Goal: Task Accomplishment & Management: Use online tool/utility

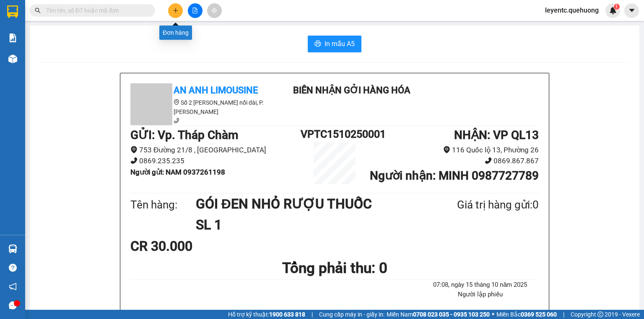
click at [176, 7] on button at bounding box center [175, 10] width 15 height 15
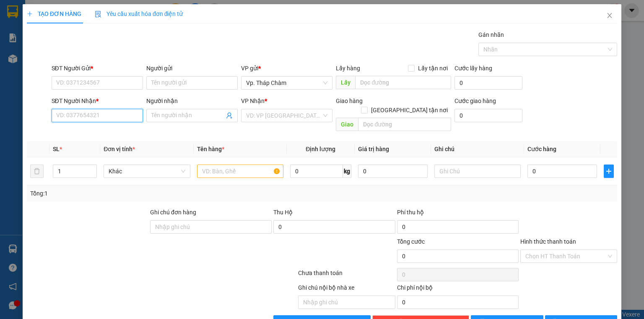
click at [109, 111] on input "SĐT Người Nhận *" at bounding box center [97, 115] width 91 height 13
type input "0939303797"
click at [191, 119] on input "Người nhận" at bounding box center [187, 115] width 73 height 9
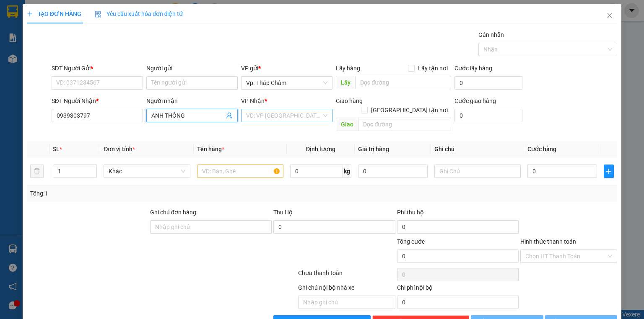
type input "ANH THÔNG"
drag, startPoint x: 262, startPoint y: 116, endPoint x: 262, endPoint y: 124, distance: 8.0
click at [262, 116] on input "search" at bounding box center [283, 115] width 75 height 13
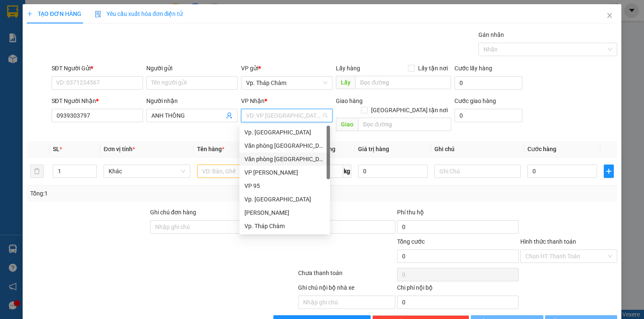
click at [273, 151] on div "Văn phòng [GEOGRAPHIC_DATA]" at bounding box center [284, 145] width 91 height 13
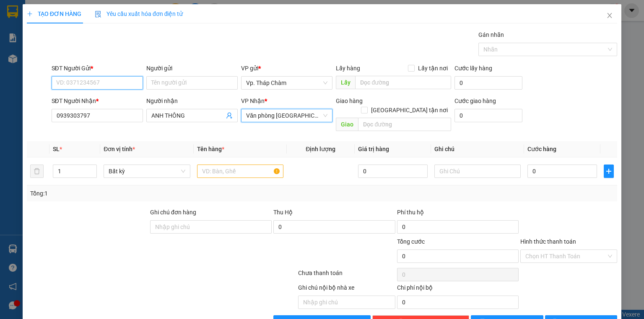
drag, startPoint x: 94, startPoint y: 85, endPoint x: 91, endPoint y: 80, distance: 5.6
click at [91, 80] on input "SĐT Người Gửi *" at bounding box center [97, 82] width 91 height 13
type input "0989216751"
click at [93, 99] on div "0989216751 - GHI" at bounding box center [96, 99] width 80 height 9
type input "GHI"
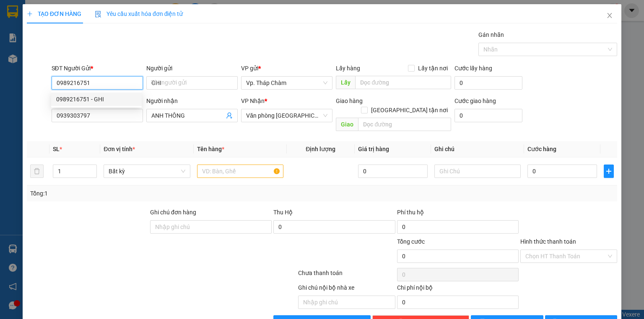
type input "50.000"
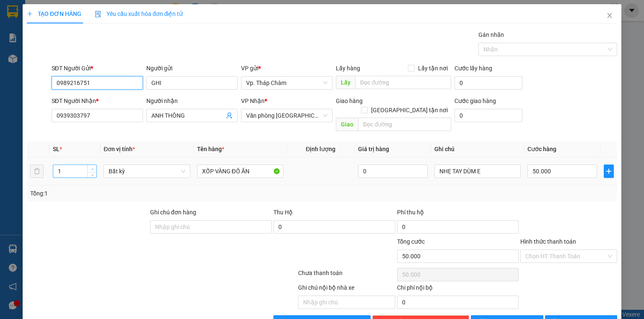
type input "0989216751"
type input "2"
click at [89, 165] on span "Increase Value" at bounding box center [91, 169] width 9 height 8
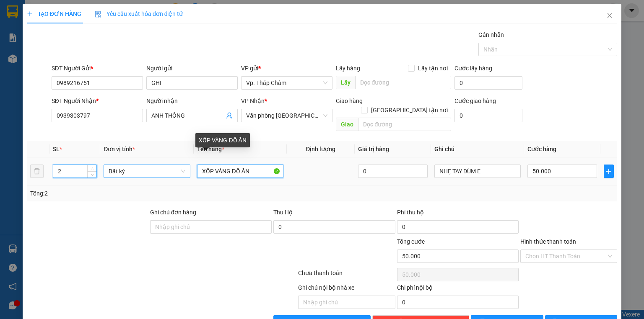
drag, startPoint x: 254, startPoint y: 166, endPoint x: 164, endPoint y: 164, distance: 90.5
click at [163, 165] on tr "2 Bất kỳ XỐP VÀNG ĐỒ ĂN 0 NHẸ TAY DÙM E 50.000" at bounding box center [322, 172] width 590 height 28
type input "0"
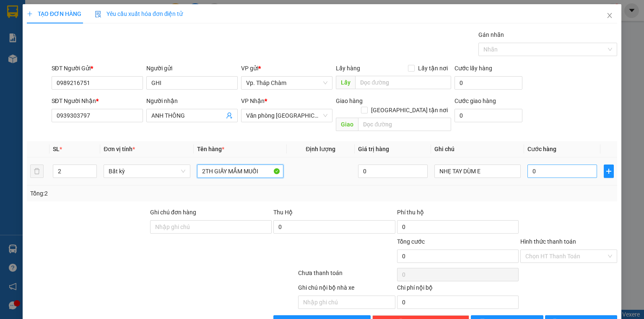
type input "2TH GIẤY MẮM MUỐI"
click at [573, 165] on input "0" at bounding box center [562, 171] width 70 height 13
type input "9"
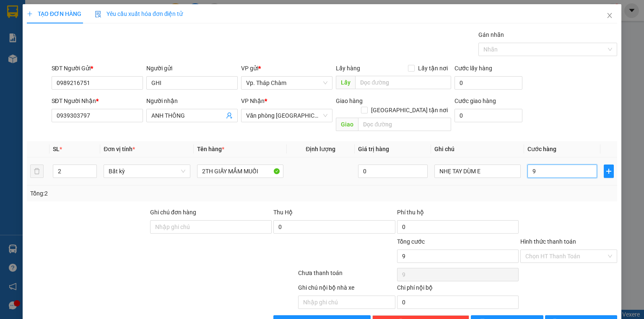
type input "90"
type input "90.000"
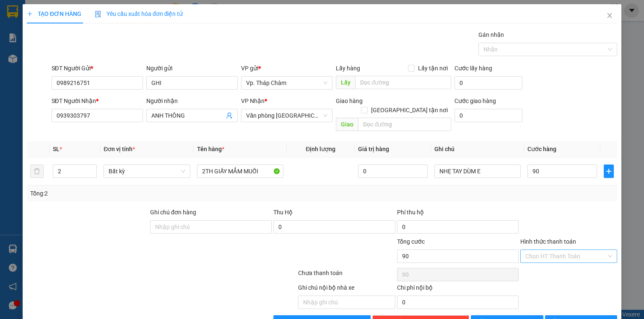
type input "90.000"
click at [575, 250] on input "Hình thức thanh toán" at bounding box center [565, 256] width 81 height 13
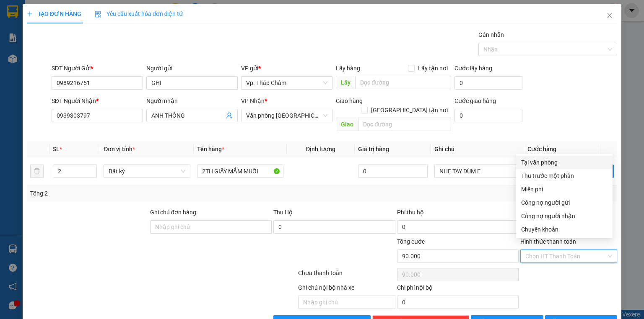
drag, startPoint x: 570, startPoint y: 164, endPoint x: 568, endPoint y: 203, distance: 38.6
click at [569, 164] on div "Tại văn phòng" at bounding box center [564, 162] width 86 height 9
type input "0"
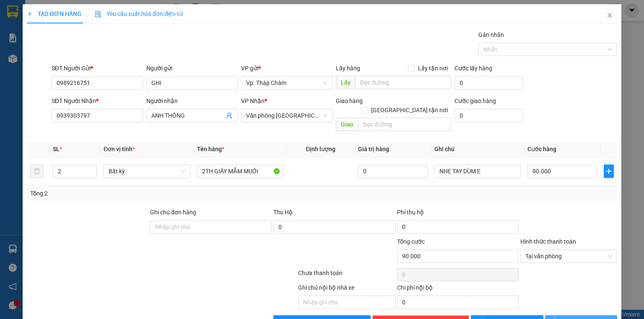
click at [585, 318] on span "[PERSON_NAME] và In" at bounding box center [590, 322] width 59 height 9
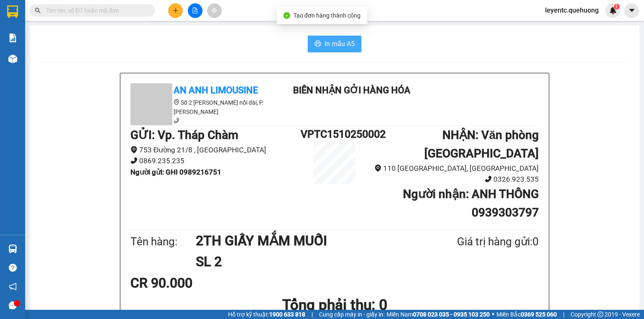
click at [337, 38] on button "In mẫu A5" at bounding box center [335, 44] width 54 height 17
click at [354, 41] on button "In mẫu A5" at bounding box center [335, 44] width 54 height 17
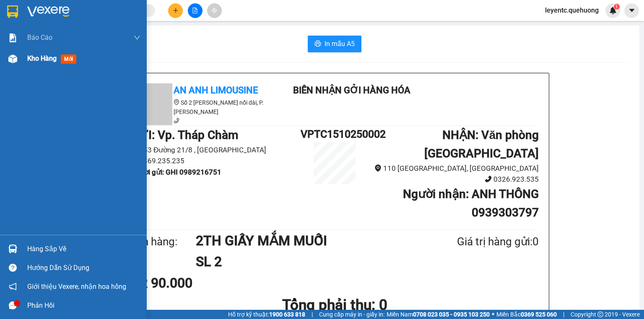
click at [54, 60] on span "Kho hàng" at bounding box center [41, 58] width 29 height 8
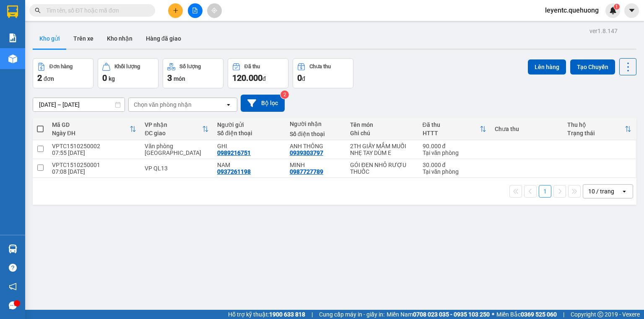
click at [188, 231] on div "ver 1.8.147 Kho gửi Trên xe Kho nhận Hàng đã giao Đơn hàng 2 đơn Khối lượng 0 k…" at bounding box center [334, 184] width 610 height 319
click at [196, 12] on icon "file-add" at bounding box center [195, 11] width 6 height 6
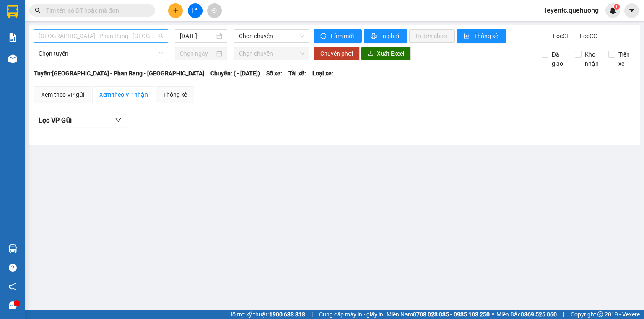
click at [129, 35] on span "[GEOGRAPHIC_DATA] - Phan Rang - [GEOGRAPHIC_DATA]" at bounding box center [101, 36] width 124 height 13
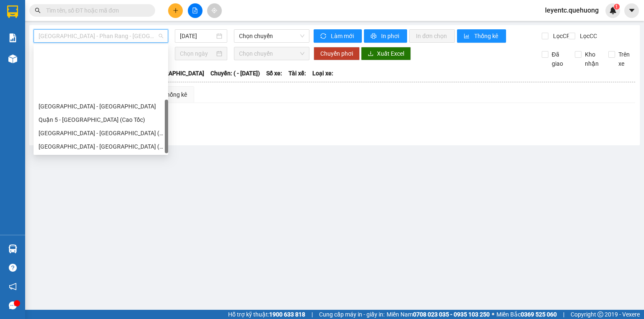
scroll to position [67, 0]
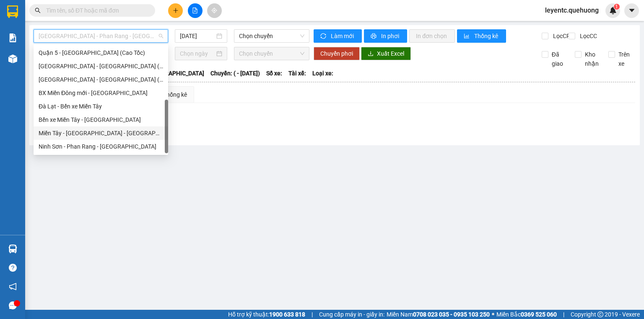
click at [110, 132] on div "Miền Tây - [GEOGRAPHIC_DATA] - [GEOGRAPHIC_DATA]" at bounding box center [101, 133] width 124 height 9
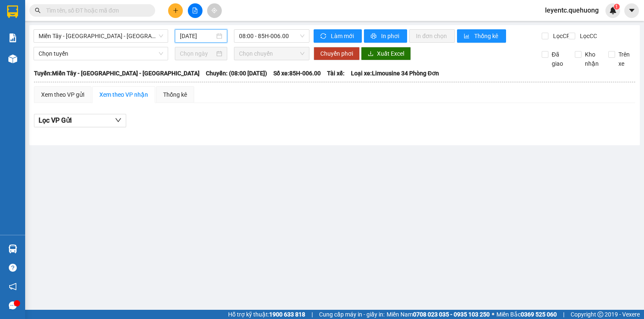
click at [191, 38] on input "[DATE]" at bounding box center [197, 35] width 34 height 9
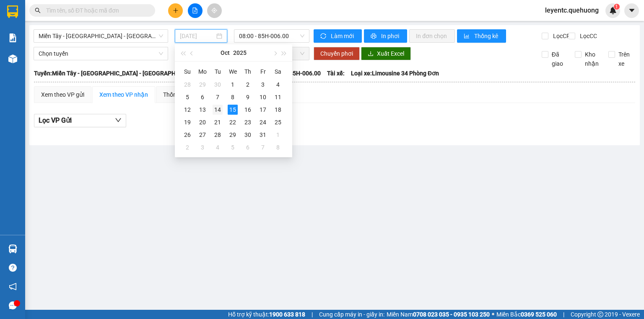
click at [220, 107] on div "14" at bounding box center [217, 110] width 10 height 10
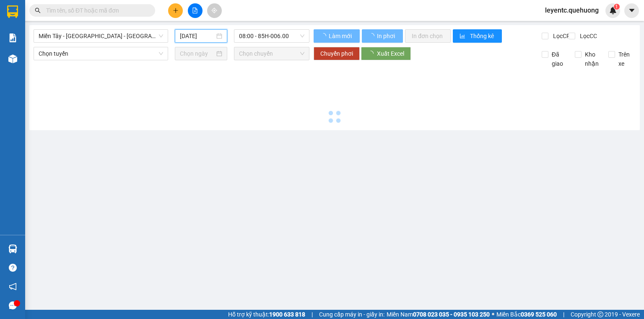
type input "[DATE]"
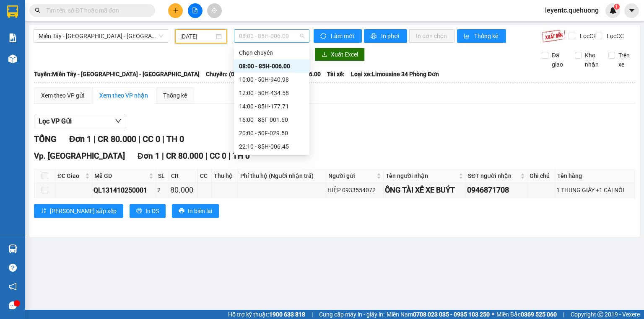
click at [283, 38] on span "08:00 - 85H-006.00" at bounding box center [272, 36] width 66 height 13
click at [284, 102] on div "23:06 - 50E-189.73" at bounding box center [271, 106] width 65 height 9
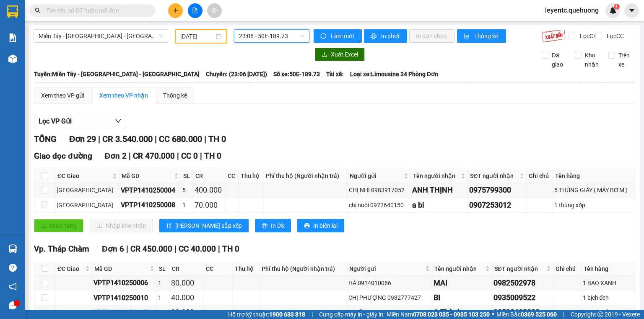
scroll to position [101, 0]
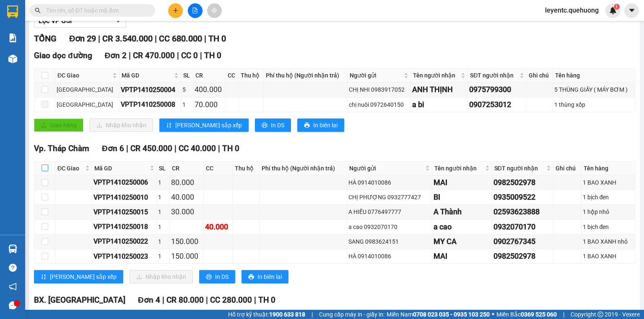
click at [45, 171] on input "checkbox" at bounding box center [44, 168] width 7 height 7
checkbox input "true"
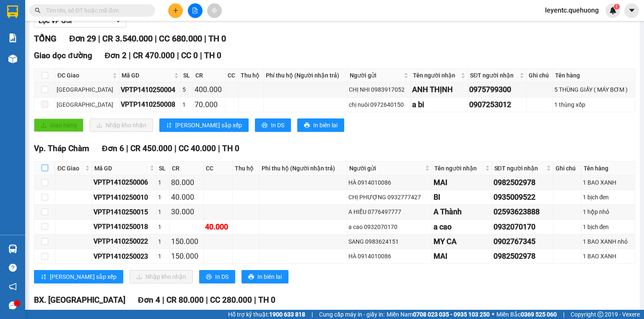
checkbox input "true"
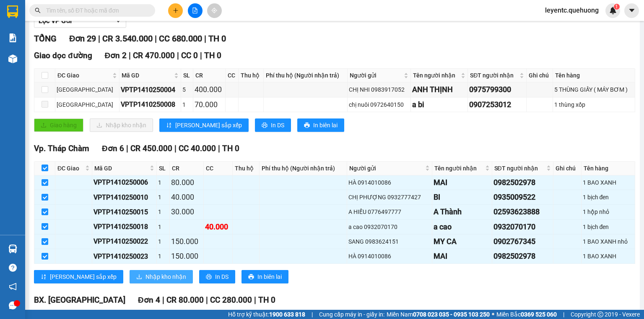
click at [145, 282] on span "Nhập kho nhận" at bounding box center [165, 276] width 41 height 9
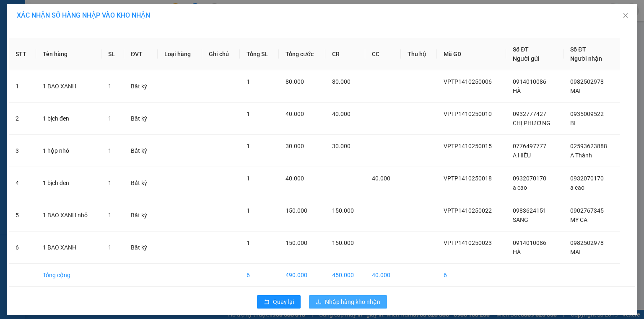
click at [367, 302] on span "Nhập hàng kho nhận" at bounding box center [352, 301] width 55 height 9
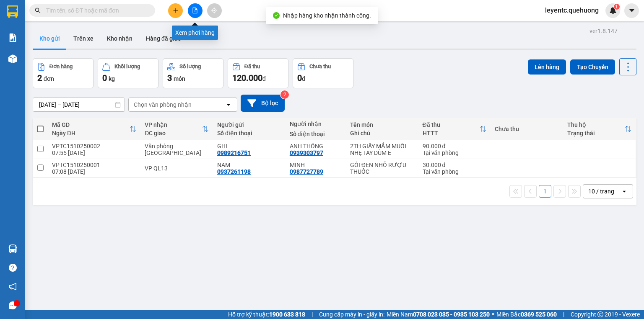
click at [193, 13] on button at bounding box center [195, 10] width 15 height 15
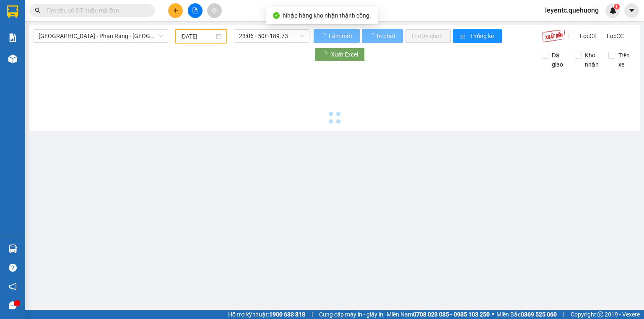
type input "[DATE]"
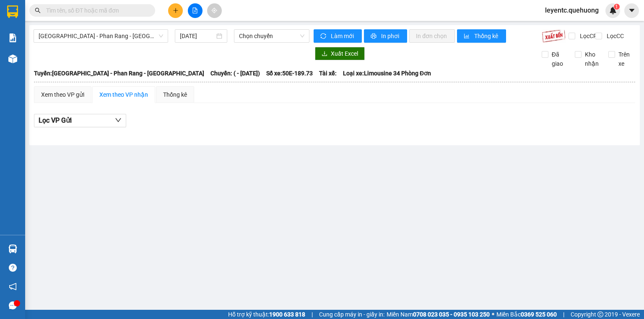
click at [149, 43] on div "[GEOGRAPHIC_DATA] - [GEOGRAPHIC_DATA] - [GEOGRAPHIC_DATA] [DATE] Chọn chuyến" at bounding box center [172, 35] width 276 height 13
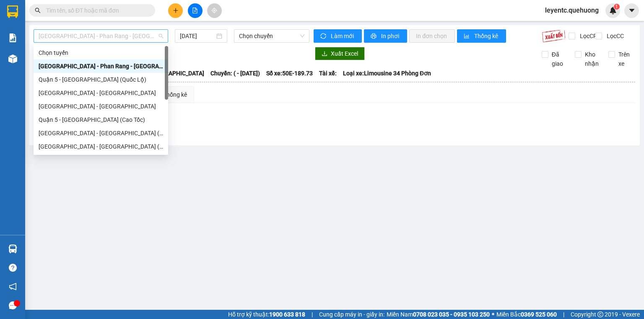
click at [153, 33] on span "[GEOGRAPHIC_DATA] - Phan Rang - [GEOGRAPHIC_DATA]" at bounding box center [101, 36] width 124 height 13
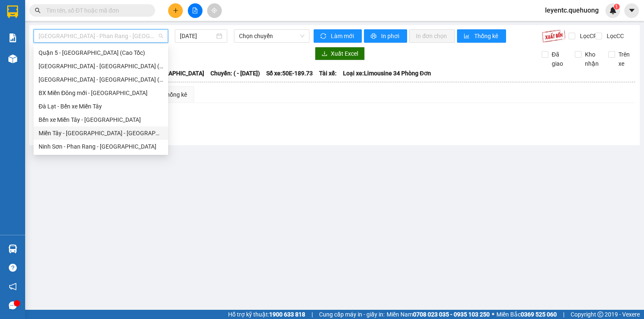
click at [120, 133] on div "Miền Tây - [GEOGRAPHIC_DATA] - [GEOGRAPHIC_DATA]" at bounding box center [101, 133] width 124 height 9
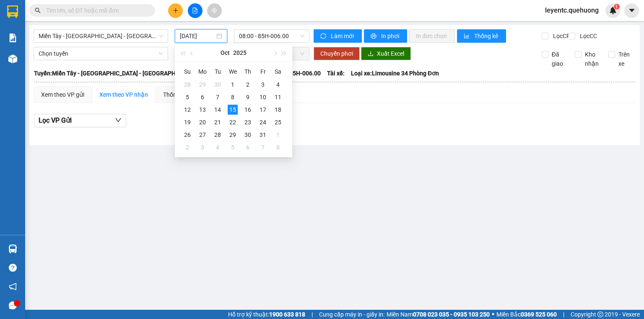
click at [203, 34] on input "[DATE]" at bounding box center [197, 35] width 34 height 9
click at [220, 107] on div "14" at bounding box center [217, 110] width 10 height 10
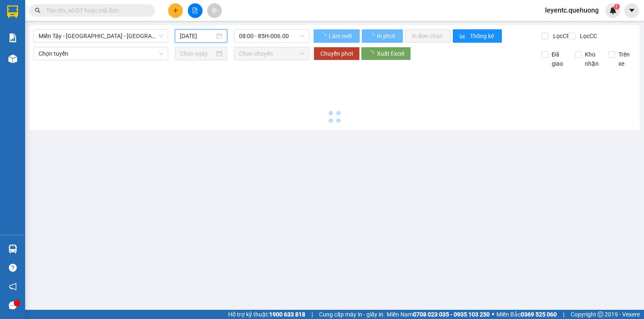
type input "[DATE]"
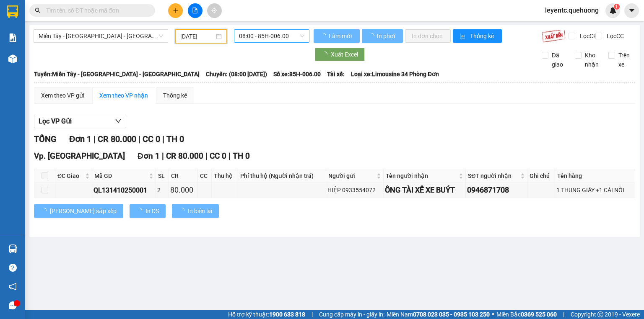
click at [262, 37] on span "08:00 - 85H-006.00" at bounding box center [272, 36] width 66 height 13
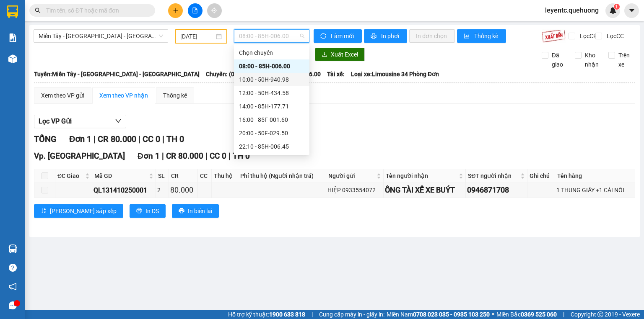
scroll to position [80, 0]
click at [277, 107] on div "23:06 - 50E-189.73" at bounding box center [271, 106] width 65 height 9
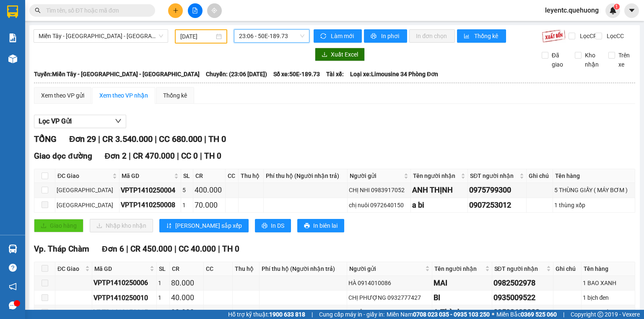
scroll to position [168, 0]
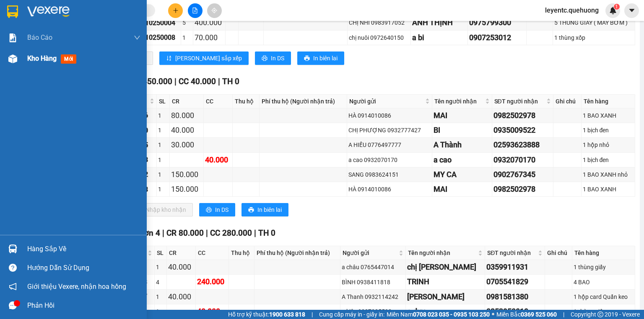
click at [43, 59] on span "Kho hàng" at bounding box center [41, 58] width 29 height 8
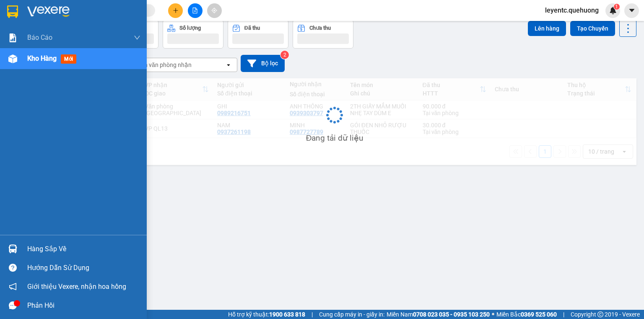
scroll to position [39, 0]
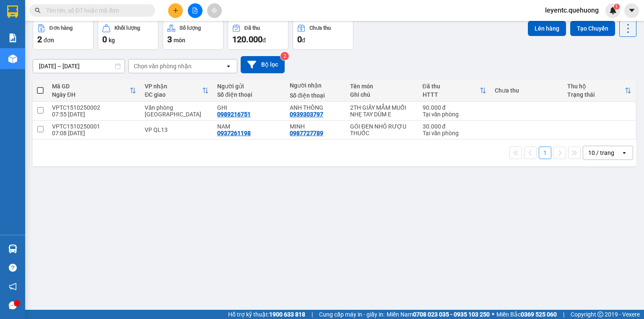
click at [115, 7] on input "text" at bounding box center [95, 10] width 99 height 9
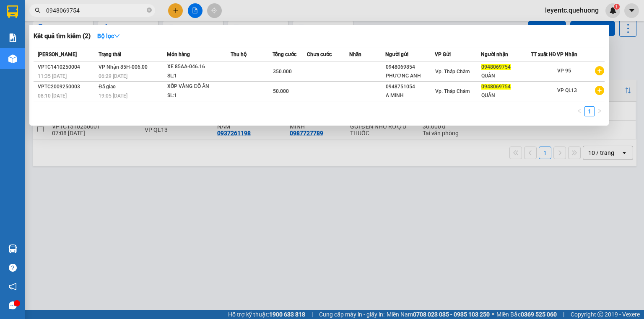
type input "0948069754"
click at [150, 7] on span at bounding box center [149, 11] width 5 height 8
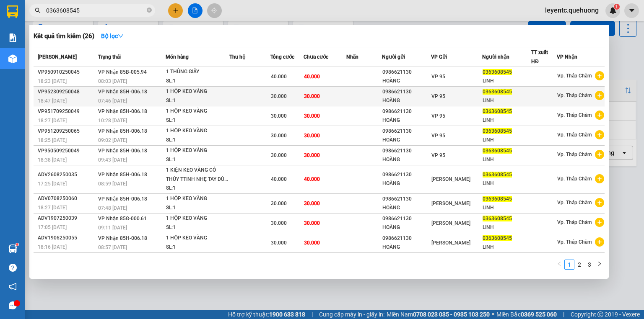
scroll to position [16, 0]
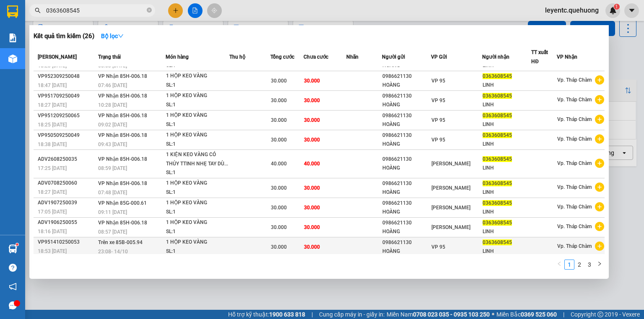
type input "0363608545"
click at [199, 241] on div "1 HỘP KEO VÀNG" at bounding box center [197, 242] width 63 height 9
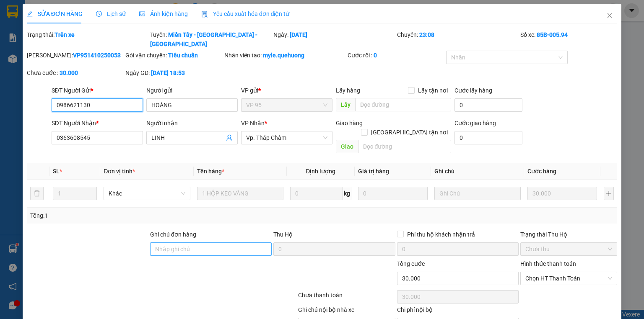
type input "0986621130"
type input "HOÀNG"
type input "0363608545"
type input "LINH"
type input "0"
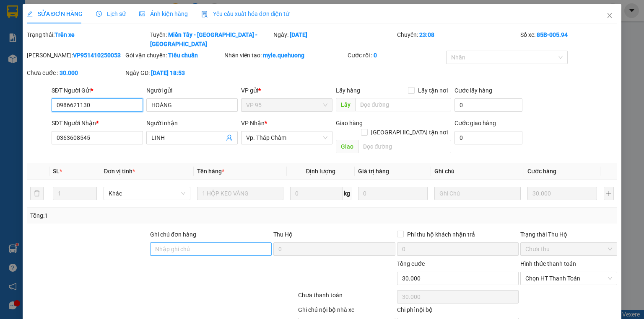
type input "30.000"
click at [607, 14] on icon "close" at bounding box center [609, 15] width 5 height 5
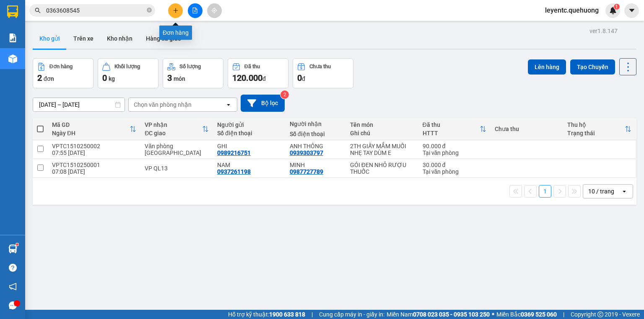
click at [176, 12] on icon "plus" at bounding box center [176, 11] width 6 height 6
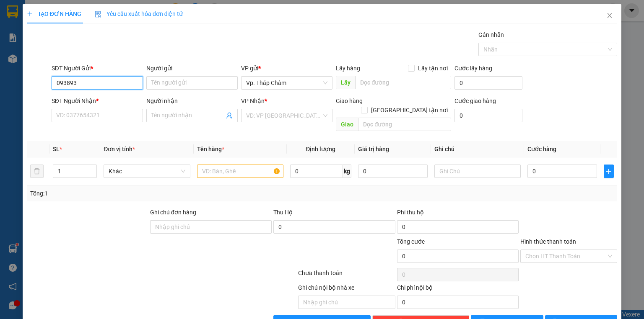
click at [68, 86] on input "093893" at bounding box center [97, 82] width 91 height 13
click at [88, 80] on input "0938893" at bounding box center [97, 82] width 91 height 13
type input "0938893105"
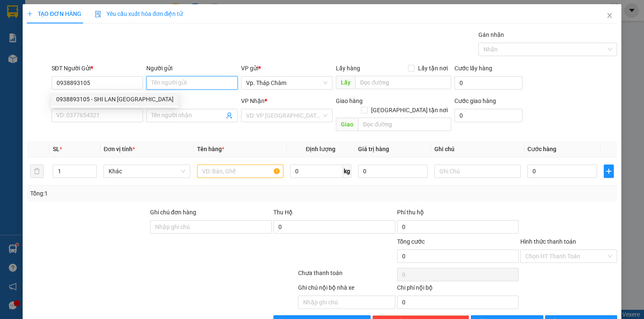
click at [190, 83] on input "Người gửi" at bounding box center [191, 82] width 91 height 13
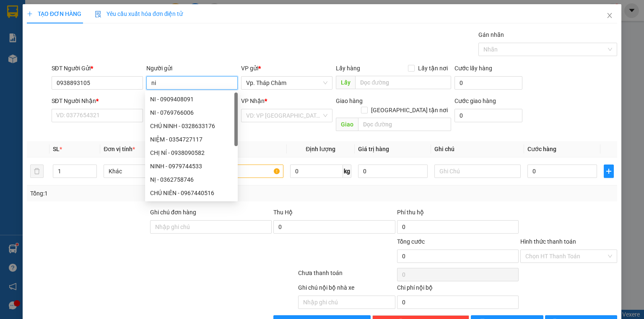
type input "n"
type input "NI"
click at [125, 117] on input "SĐT Người Nhận *" at bounding box center [97, 115] width 91 height 13
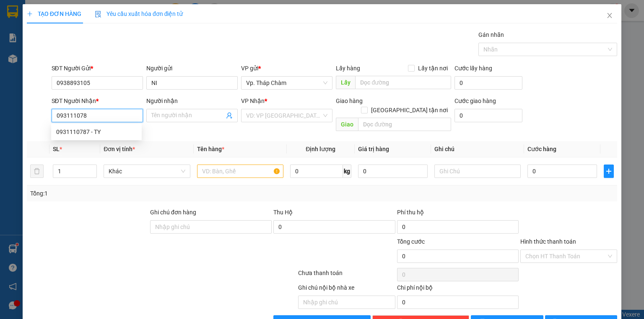
type input "0931110787"
click at [106, 130] on div "0931110787 - TY" at bounding box center [96, 131] width 80 height 9
type input "TY"
type input "30.000"
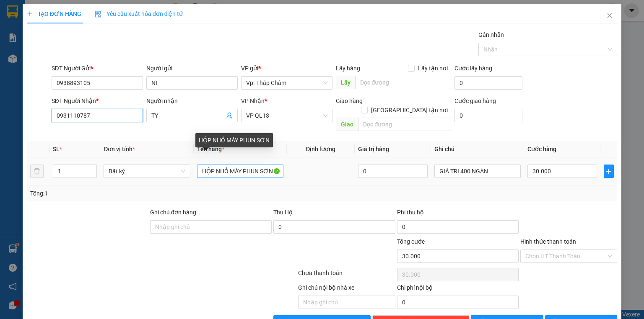
type input "0931110787"
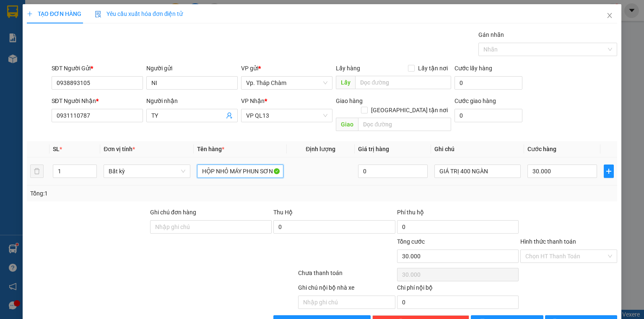
drag, startPoint x: 199, startPoint y: 158, endPoint x: 306, endPoint y: 163, distance: 106.9
click at [306, 163] on tr "1 Bất kỳ HỘP NHỎ MÁY PHUN SƠN 0 GIÁ TRỊ 400 NGÀN 30.000" at bounding box center [322, 172] width 590 height 28
type input "TH GIẤY ĐỒ ĂN KHÔ"
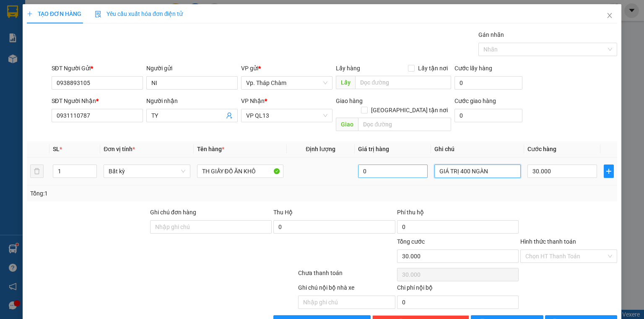
drag, startPoint x: 493, startPoint y: 159, endPoint x: 411, endPoint y: 161, distance: 81.7
click at [411, 161] on tr "1 Bất kỳ TH GIẤY ĐỒ ĂN KHÔ 0 GIÁ TRỊ 400 NGÀN 30.000" at bounding box center [322, 172] width 590 height 28
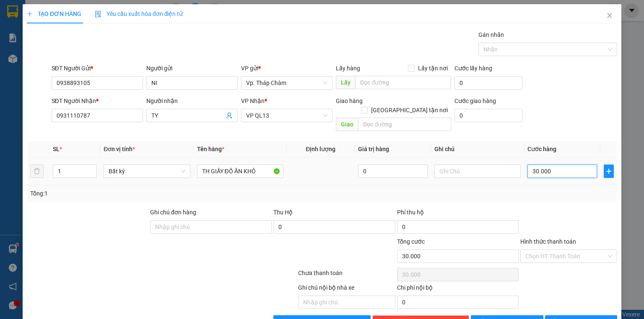
click at [569, 165] on input "30.000" at bounding box center [562, 171] width 70 height 13
type input "4"
type input "40"
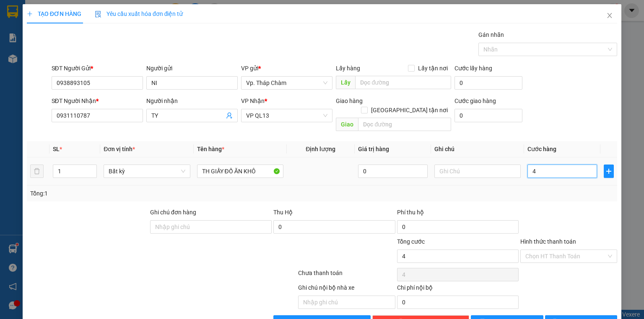
type input "40"
type input "40.000"
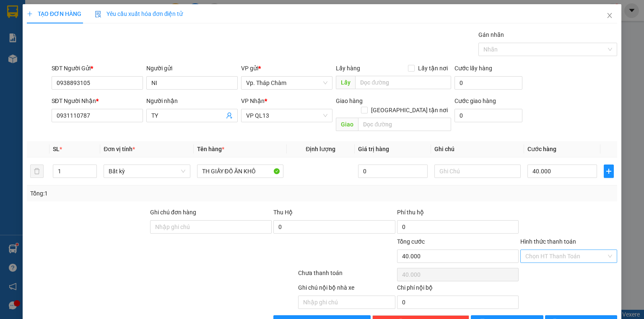
click at [556, 250] on input "Hình thức thanh toán" at bounding box center [565, 256] width 81 height 13
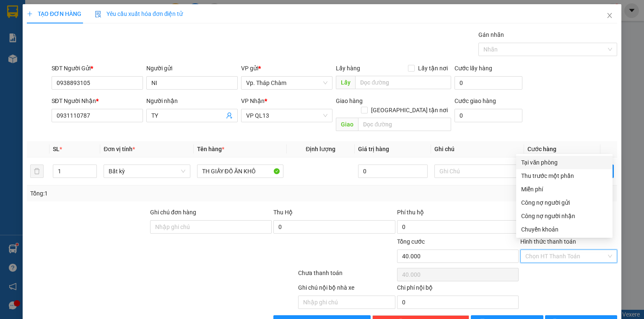
click at [560, 160] on div "Tại văn phòng" at bounding box center [564, 162] width 86 height 9
type input "0"
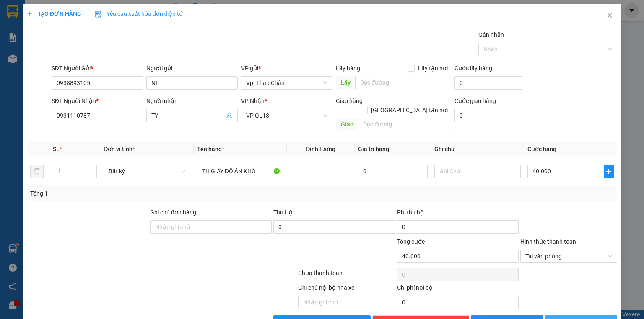
click at [585, 318] on span "[PERSON_NAME] và In" at bounding box center [590, 322] width 59 height 9
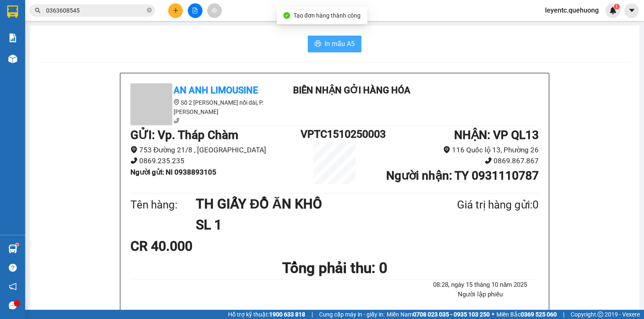
click at [339, 38] on button "In mẫu A5" at bounding box center [335, 44] width 54 height 17
click at [202, 4] on div at bounding box center [194, 10] width 63 height 15
click at [199, 5] on button at bounding box center [195, 10] width 15 height 15
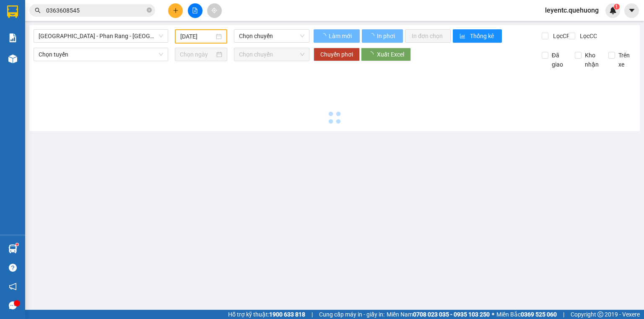
type input "[DATE]"
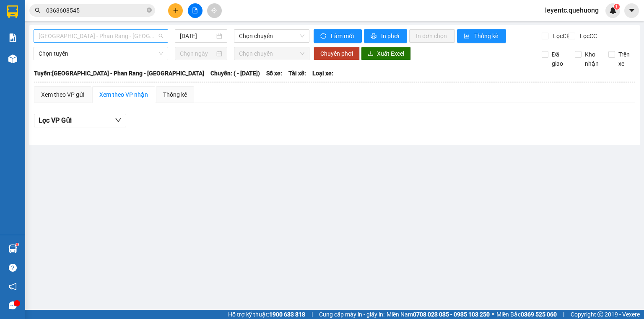
click at [127, 42] on span "[GEOGRAPHIC_DATA] - Phan Rang - [GEOGRAPHIC_DATA]" at bounding box center [101, 36] width 124 height 13
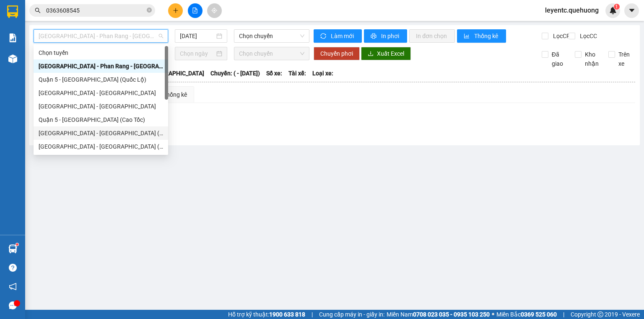
scroll to position [67, 0]
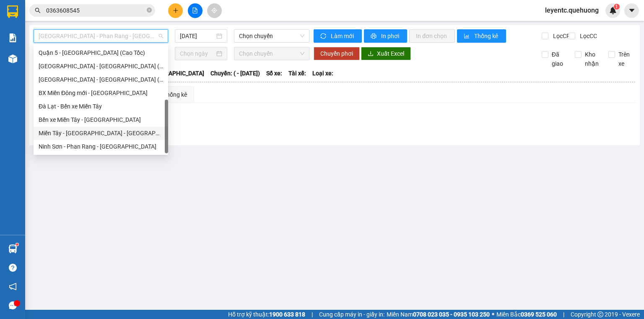
click at [103, 130] on div "Miền Tây - [GEOGRAPHIC_DATA] - [GEOGRAPHIC_DATA]" at bounding box center [101, 133] width 124 height 9
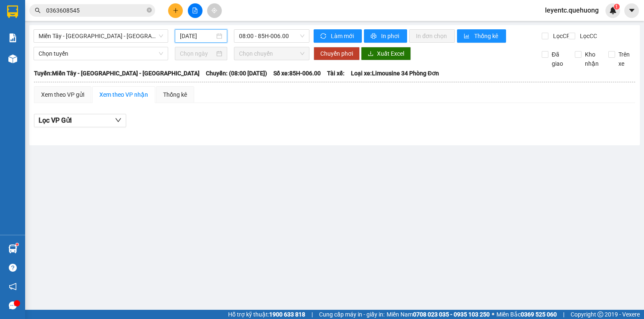
click at [206, 36] on input "[DATE]" at bounding box center [197, 35] width 34 height 9
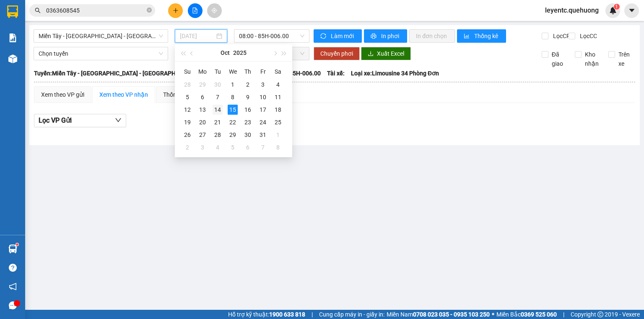
click at [221, 110] on div "14" at bounding box center [217, 110] width 10 height 10
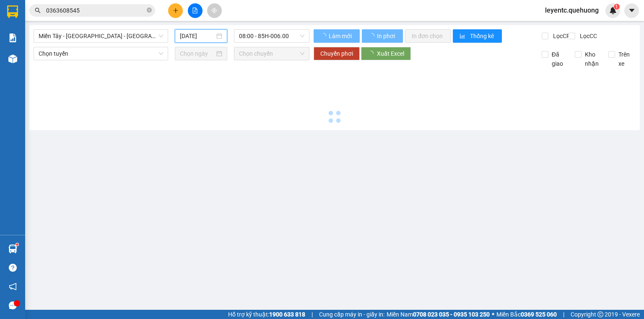
type input "[DATE]"
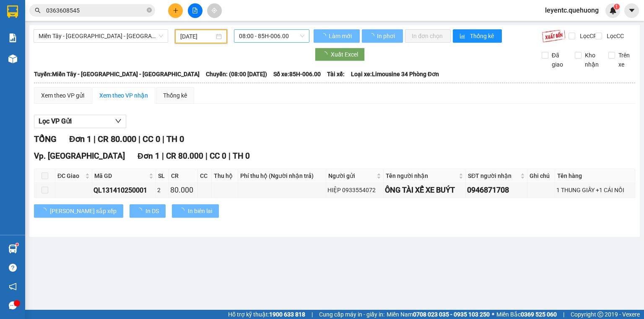
click at [286, 39] on span "08:00 - 85H-006.00" at bounding box center [272, 36] width 66 height 13
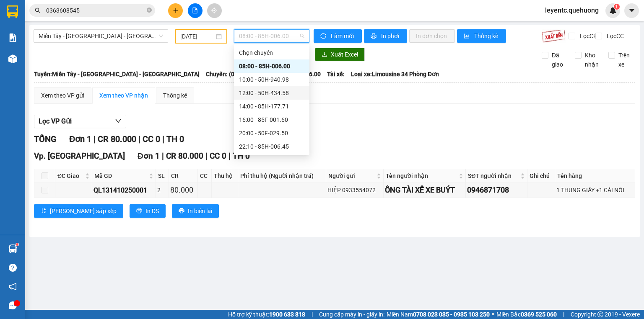
scroll to position [80, 0]
click at [265, 149] on div "23:59 - 85H-006.18" at bounding box center [271, 146] width 65 height 9
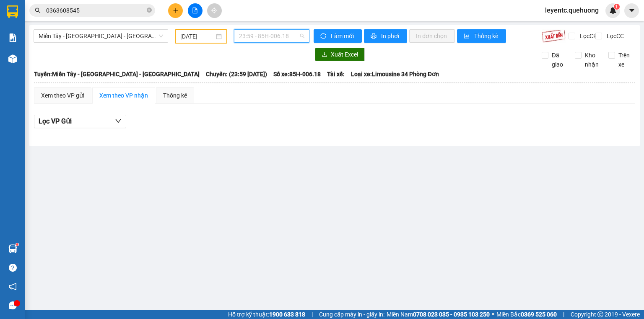
click at [290, 37] on span "23:59 - 85H-006.18" at bounding box center [272, 36] width 66 height 13
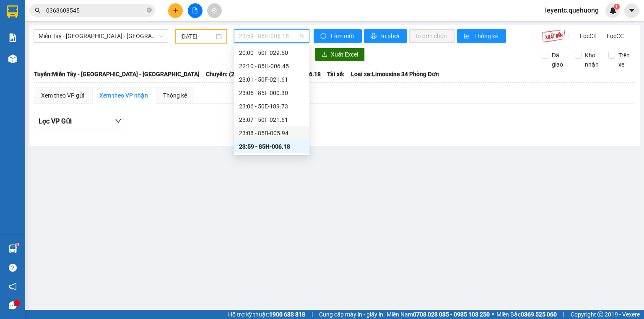
click at [266, 132] on div "23:08 - 85B-005.94" at bounding box center [271, 133] width 65 height 9
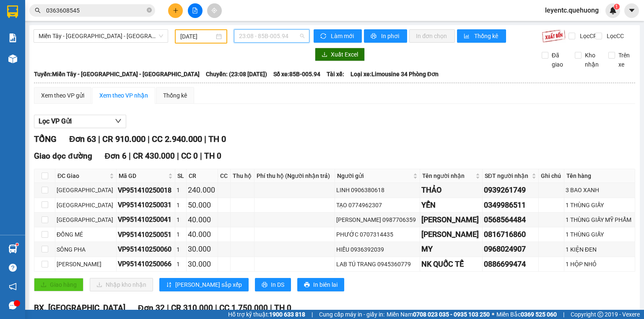
click at [274, 31] on span "23:08 - 85B-005.94" at bounding box center [272, 36] width 66 height 13
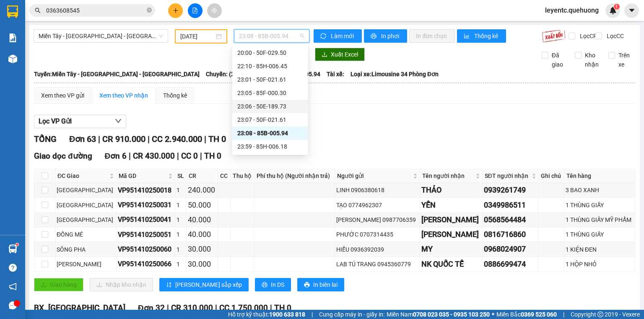
click at [279, 109] on div "23:06 - 50E-189.73" at bounding box center [269, 106] width 65 height 9
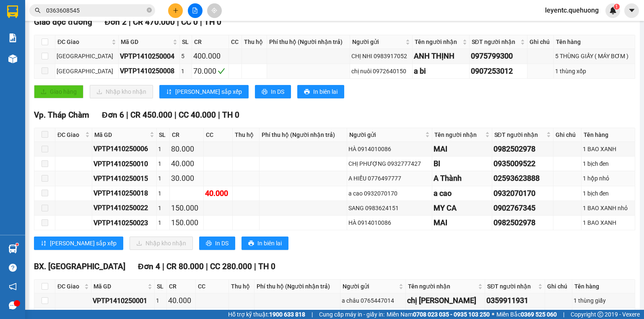
scroll to position [168, 0]
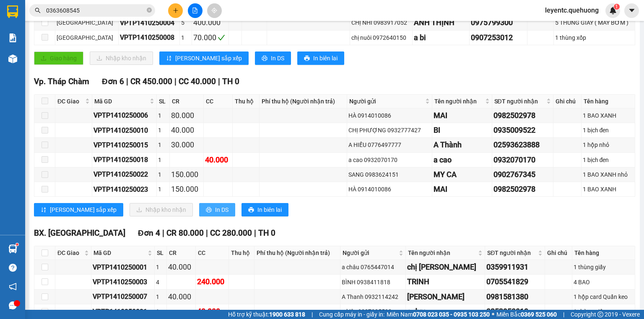
click at [206, 213] on icon "printer" at bounding box center [208, 209] width 5 height 5
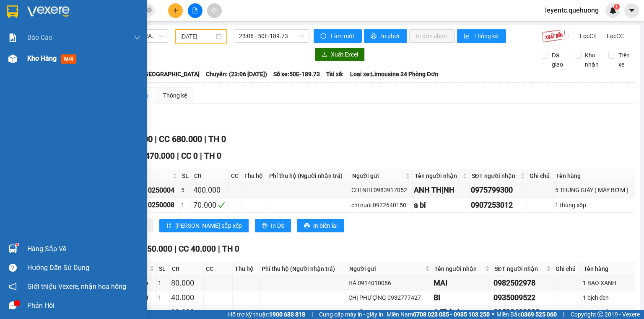
drag, startPoint x: 42, startPoint y: 58, endPoint x: 51, endPoint y: 55, distance: 9.3
click at [42, 58] on span "Kho hàng" at bounding box center [41, 58] width 29 height 8
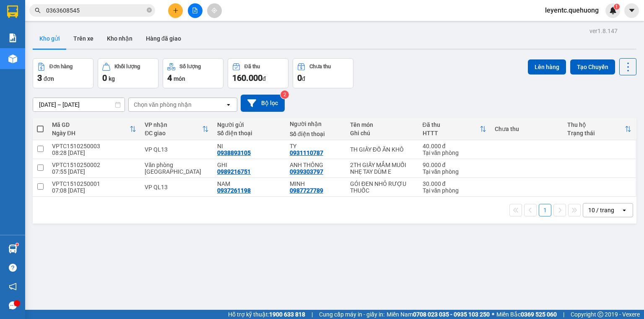
click at [197, 8] on icon "file-add" at bounding box center [195, 11] width 6 height 6
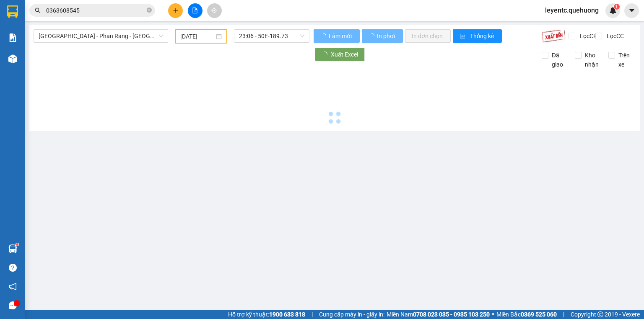
type input "[DATE]"
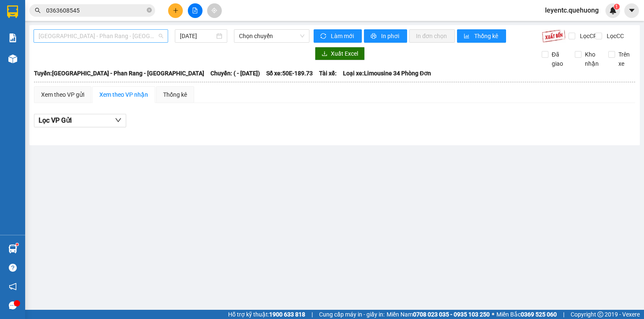
click at [121, 34] on span "[GEOGRAPHIC_DATA] - Phan Rang - [GEOGRAPHIC_DATA]" at bounding box center [101, 36] width 124 height 13
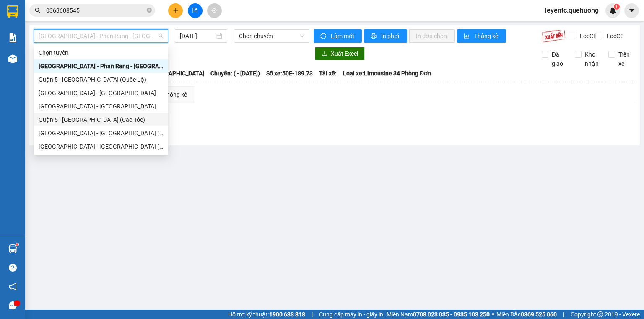
scroll to position [67, 0]
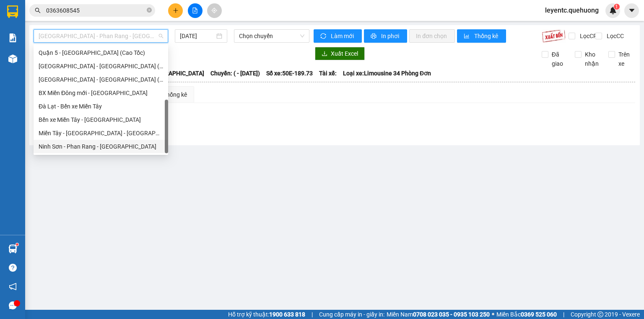
click at [111, 145] on div "Ninh Sơn - Phan Rang - [GEOGRAPHIC_DATA]" at bounding box center [101, 146] width 124 height 9
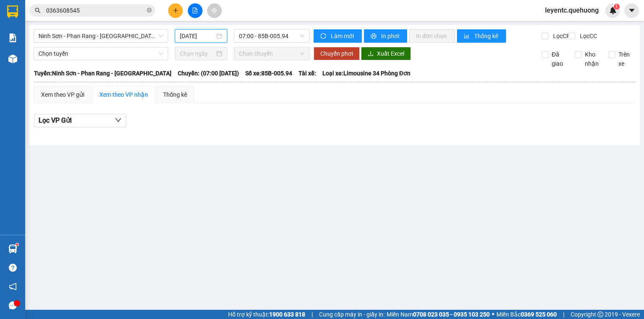
click at [208, 34] on input "[DATE]" at bounding box center [197, 35] width 34 height 9
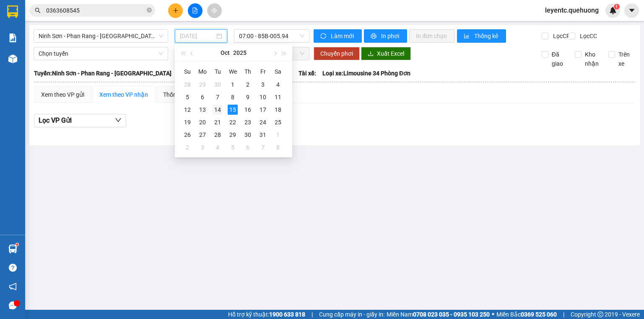
click at [219, 108] on div "14" at bounding box center [217, 110] width 10 height 10
type input "[DATE]"
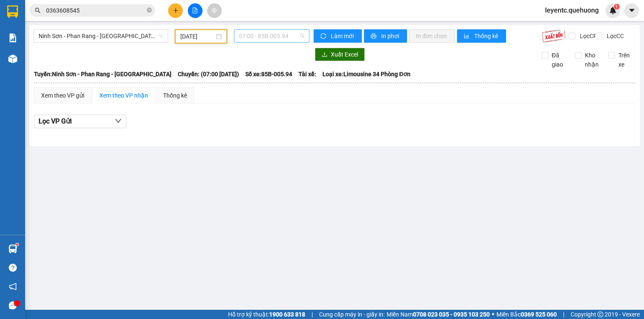
click at [285, 36] on span "07:00 - 85B-005.94" at bounding box center [272, 36] width 66 height 13
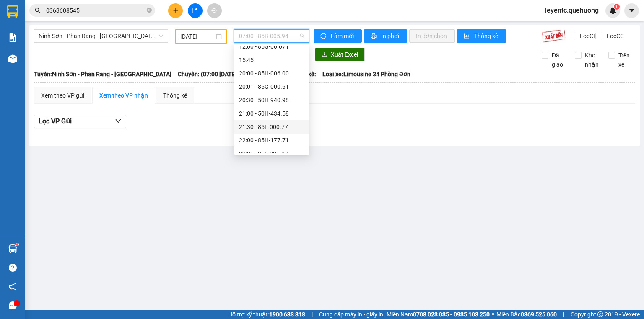
scroll to position [58, 0]
click at [287, 75] on div "20:00 - 85H-006.00" at bounding box center [271, 75] width 65 height 9
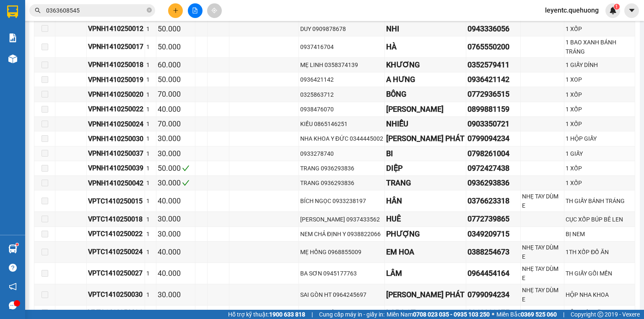
scroll to position [1309, 0]
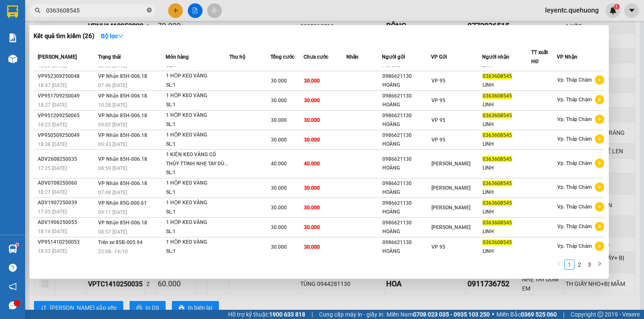
click at [148, 10] on icon "close-circle" at bounding box center [149, 10] width 5 height 5
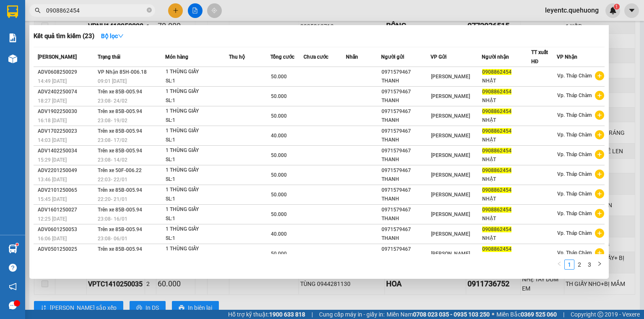
type input "0908862454"
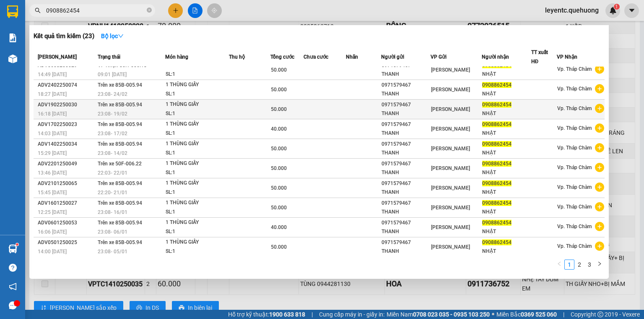
scroll to position [0, 0]
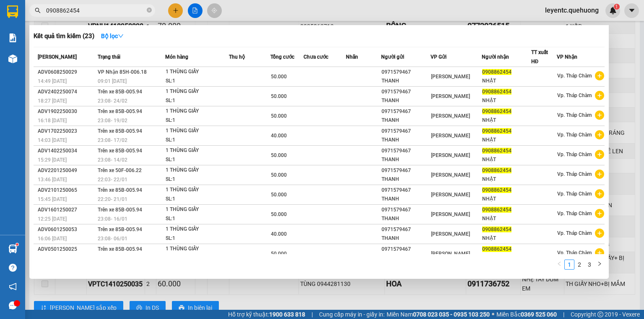
click at [637, 64] on div at bounding box center [322, 159] width 644 height 319
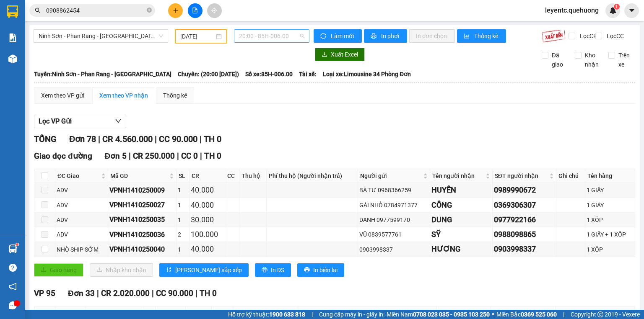
click at [260, 34] on span "20:00 - 85H-006.00" at bounding box center [272, 36] width 66 height 13
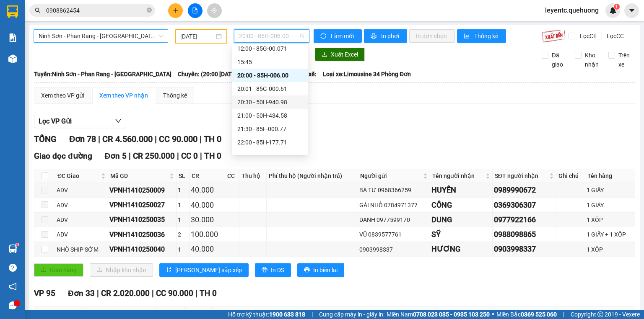
click at [103, 37] on span "Ninh Sơn - Phan Rang - [GEOGRAPHIC_DATA]" at bounding box center [101, 36] width 124 height 13
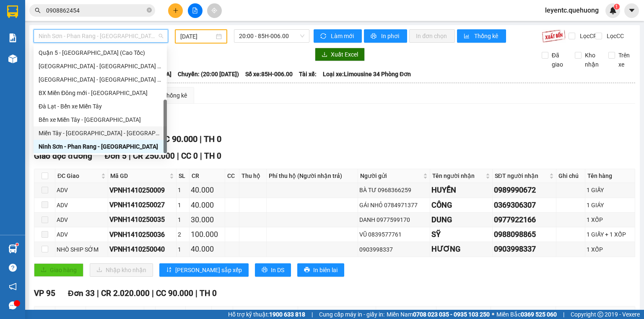
click at [90, 134] on div "Miền Tây - [GEOGRAPHIC_DATA] - [GEOGRAPHIC_DATA]" at bounding box center [100, 133] width 123 height 9
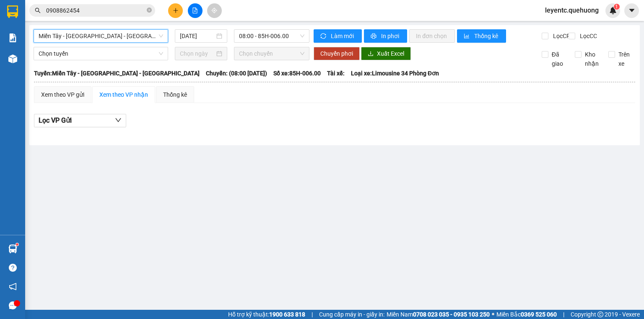
click at [124, 9] on input "0908862454" at bounding box center [95, 10] width 99 height 9
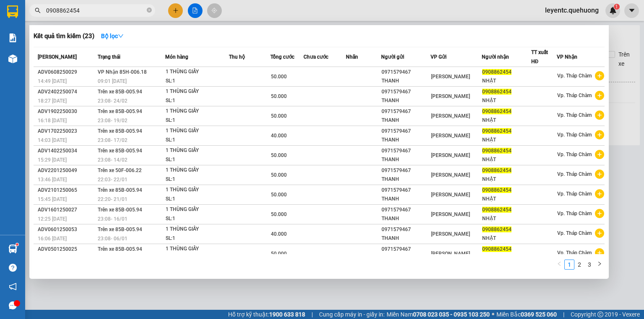
click at [196, 7] on div at bounding box center [322, 159] width 644 height 319
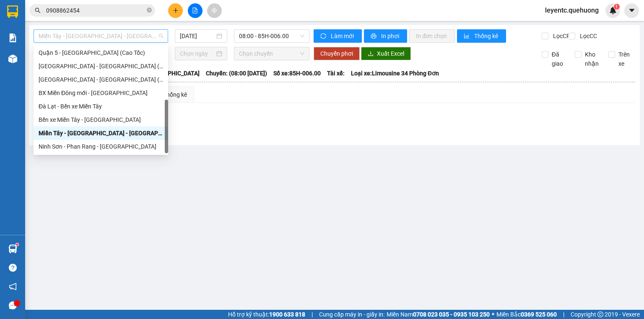
click at [137, 34] on span "Miền Tây - [GEOGRAPHIC_DATA] - [GEOGRAPHIC_DATA]" at bounding box center [101, 36] width 124 height 13
click at [122, 130] on div "Miền Tây - [GEOGRAPHIC_DATA] - [GEOGRAPHIC_DATA]" at bounding box center [101, 133] width 124 height 9
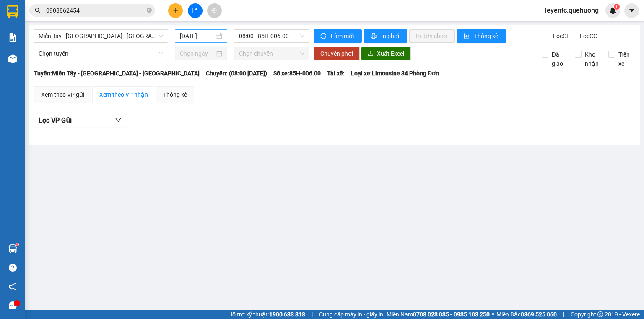
click at [186, 41] on div "[DATE]" at bounding box center [201, 35] width 52 height 13
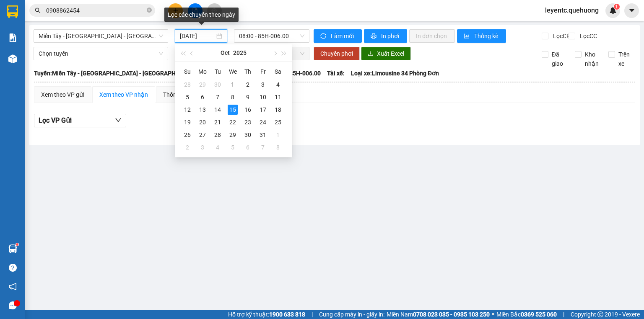
click at [198, 37] on input "[DATE]" at bounding box center [197, 35] width 34 height 9
click at [223, 102] on td "7" at bounding box center [217, 97] width 15 height 13
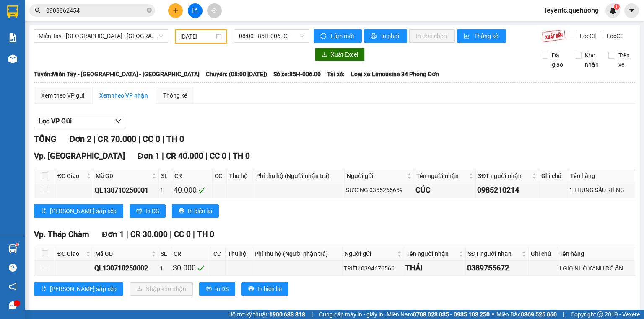
click at [215, 33] on div "[DATE]" at bounding box center [200, 36] width 41 height 9
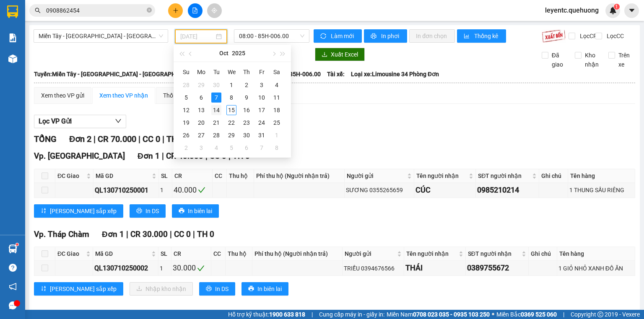
click at [221, 109] on div "14" at bounding box center [216, 110] width 10 height 10
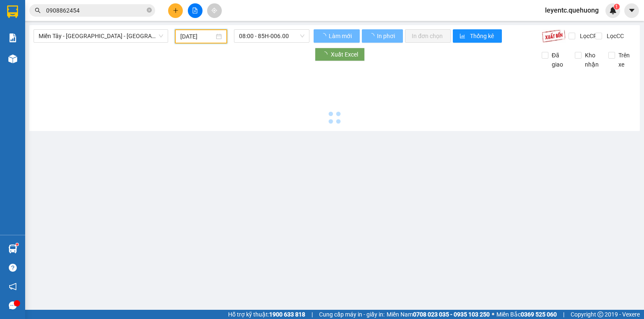
type input "[DATE]"
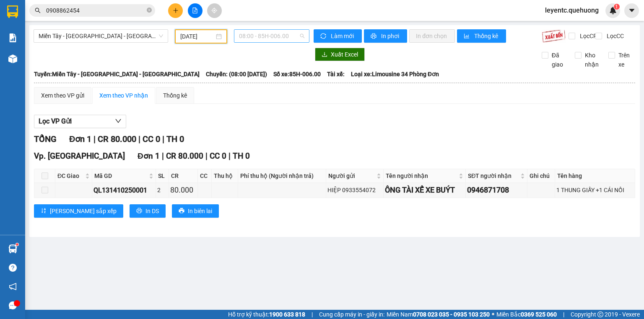
scroll to position [13, 0]
click at [267, 42] on span "08:00 - 85H-006.00" at bounding box center [272, 36] width 66 height 13
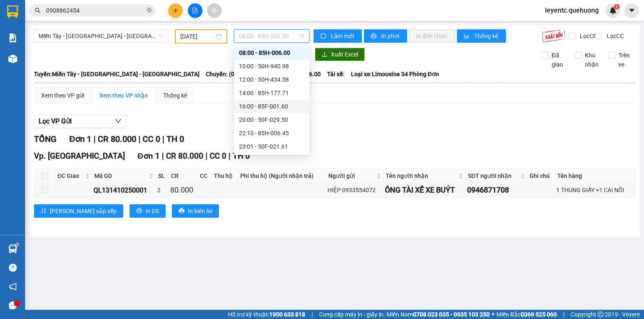
scroll to position [80, 0]
click at [279, 143] on div "23:59 - 85H-006.18" at bounding box center [271, 146] width 65 height 9
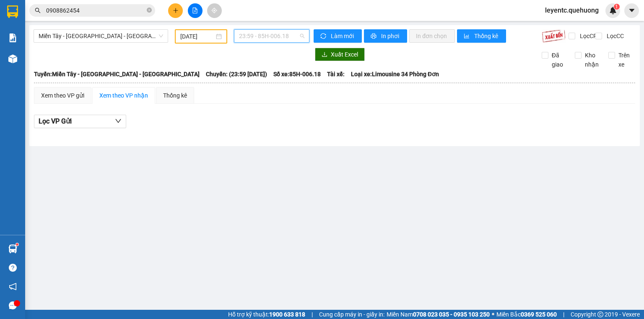
click at [300, 32] on span "23:59 - 85H-006.18" at bounding box center [272, 36] width 66 height 13
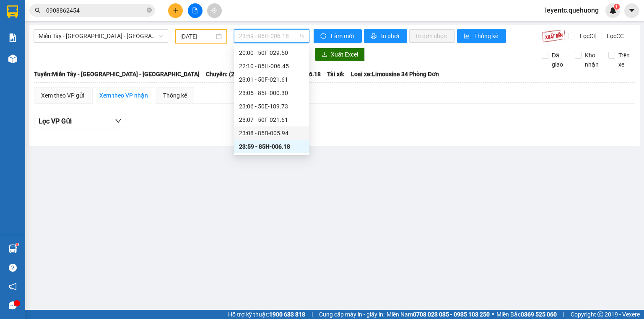
click at [269, 137] on div "23:08 - 85B-005.94" at bounding box center [271, 133] width 65 height 9
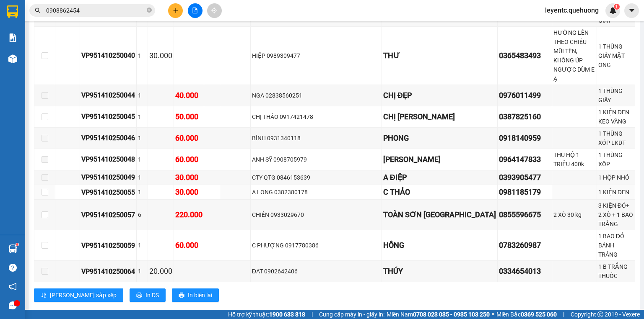
scroll to position [1281, 0]
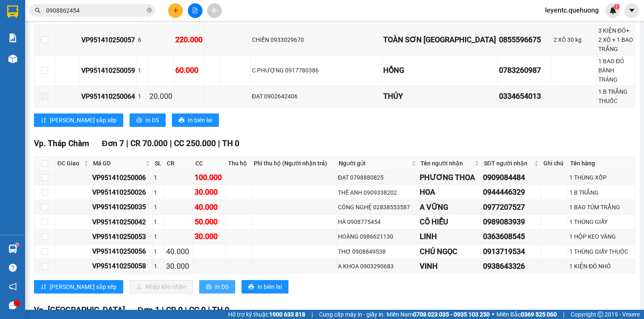
click at [215, 282] on span "In DS" at bounding box center [221, 286] width 13 height 9
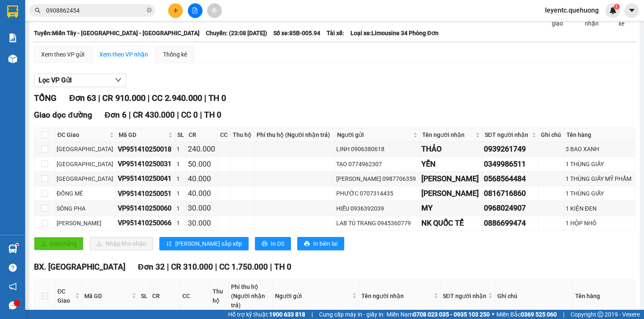
scroll to position [0, 0]
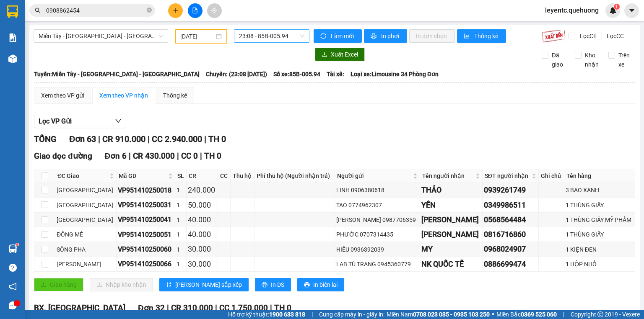
click at [287, 39] on span "23:08 - 85B-005.94" at bounding box center [272, 36] width 66 height 13
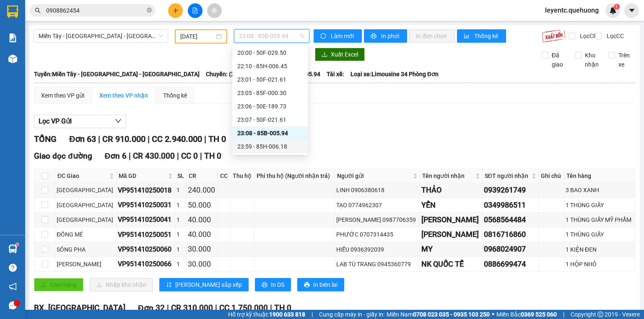
click at [269, 150] on div "23:59 - 85H-006.18" at bounding box center [269, 146] width 65 height 9
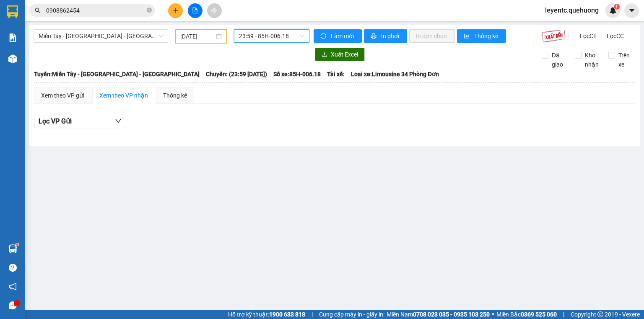
click at [281, 44] on div "Miền Tây - [GEOGRAPHIC_DATA] - [GEOGRAPHIC_DATA] [DATE] 23:59 23:59 - 85H-006.18" at bounding box center [172, 36] width 276 height 14
click at [286, 35] on span "23:59 - 85H-006.18" at bounding box center [272, 36] width 66 height 13
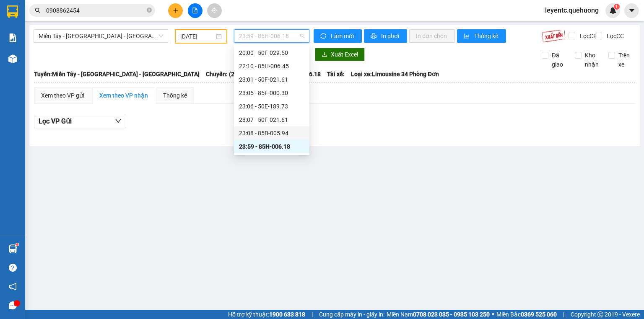
click at [285, 131] on div "23:08 - 85B-005.94" at bounding box center [271, 133] width 65 height 9
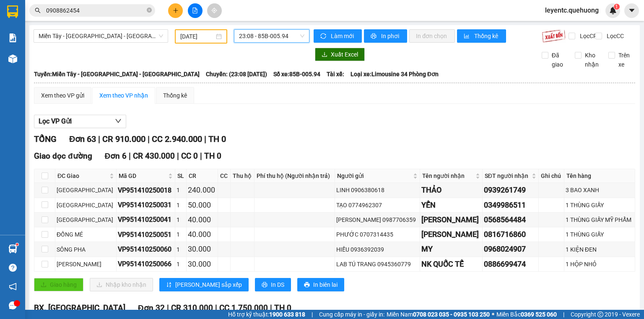
click at [252, 32] on span "23:08 - 85B-005.94" at bounding box center [272, 36] width 66 height 13
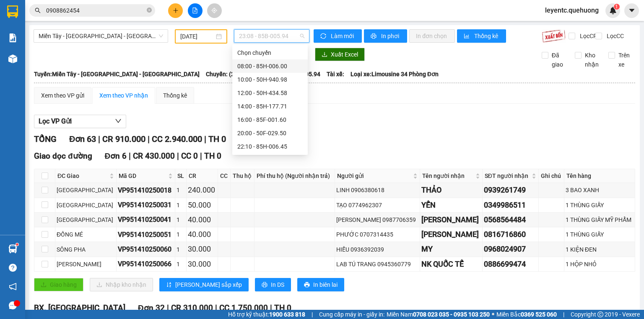
click at [289, 60] on div "08:00 - 85H-006.00" at bounding box center [269, 65] width 75 height 13
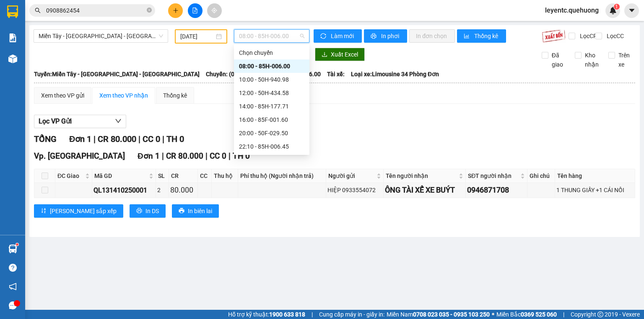
click at [270, 36] on span "08:00 - 85H-006.00" at bounding box center [272, 36] width 66 height 13
click at [265, 81] on div "10:00 - 50H-940.98" at bounding box center [271, 79] width 65 height 9
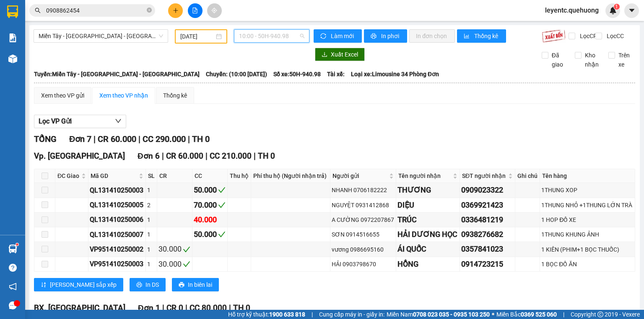
click at [265, 36] on span "10:00 - 50H-940.98" at bounding box center [272, 36] width 66 height 13
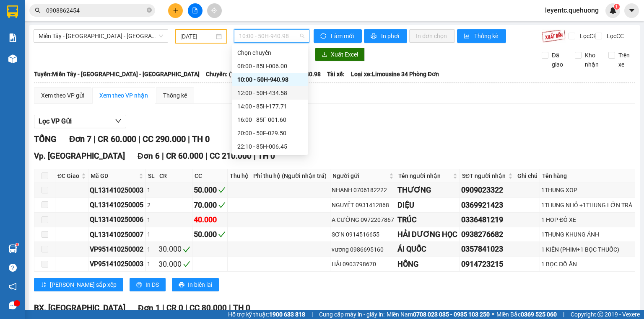
click at [255, 91] on div "12:00 - 50H-434.58" at bounding box center [269, 92] width 65 height 9
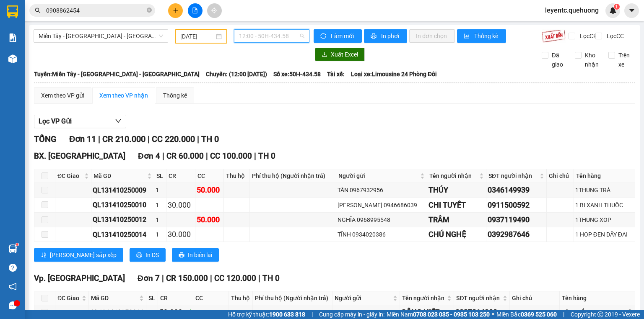
click at [290, 37] on span "12:00 - 50H-434.58" at bounding box center [272, 36] width 66 height 13
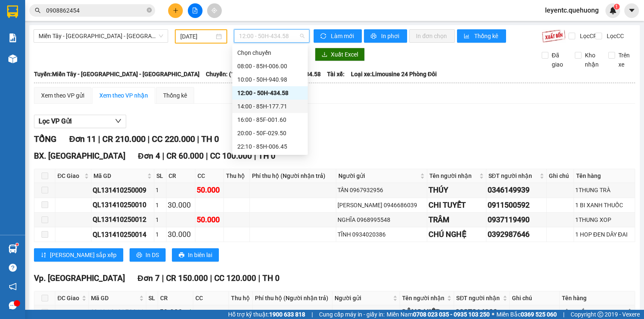
click at [282, 104] on div "14:00 - 85H-177.71" at bounding box center [269, 106] width 65 height 9
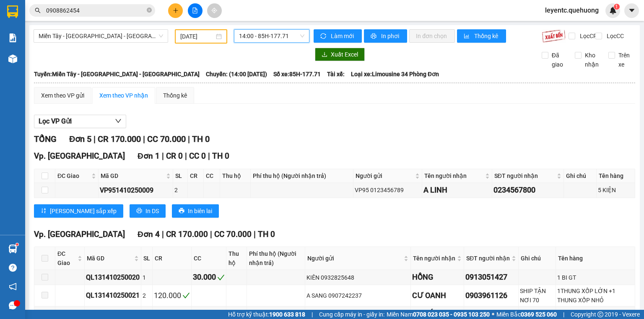
click at [265, 30] on span "14:00 - 85H-177.71" at bounding box center [272, 36] width 66 height 13
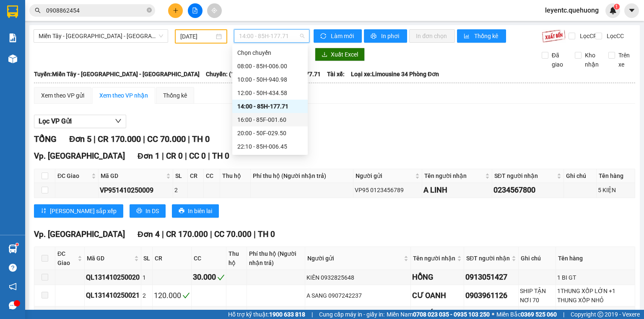
click at [246, 120] on div "16:00 - 85F-001.60" at bounding box center [269, 119] width 65 height 9
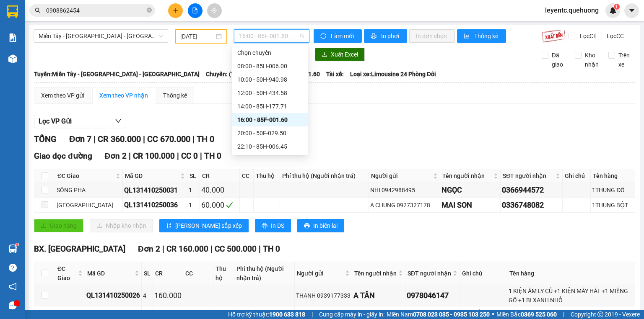
click at [265, 39] on span "16:00 - 85F-001.60" at bounding box center [272, 36] width 66 height 13
click at [261, 132] on div "20:00 - 50F-029.50" at bounding box center [269, 133] width 65 height 9
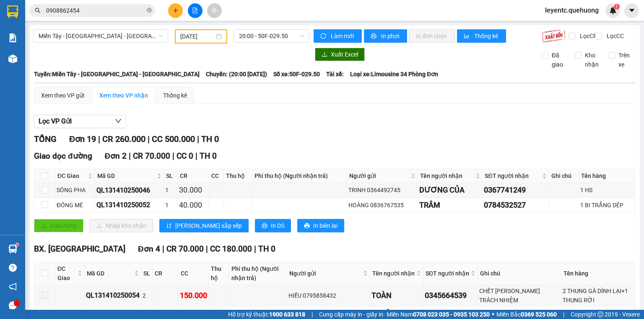
click at [266, 38] on span "20:00 - 50F-029.50" at bounding box center [272, 36] width 66 height 13
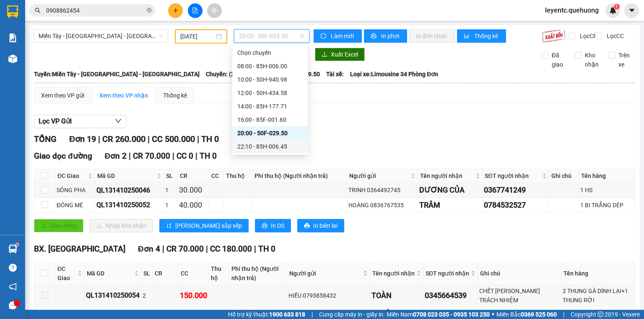
click at [252, 146] on div "22:10 - 85H-006.45" at bounding box center [269, 146] width 65 height 9
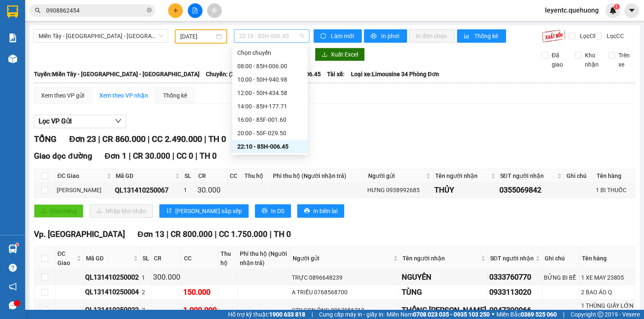
click at [259, 31] on span "22:10 - 85H-006.45" at bounding box center [272, 36] width 66 height 13
click at [250, 108] on div "14:00 - 85H-177.71" at bounding box center [269, 106] width 65 height 9
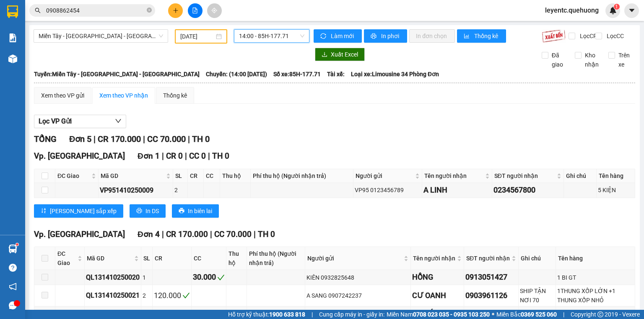
click at [278, 34] on span "14:00 - 85H-177.71" at bounding box center [272, 36] width 66 height 13
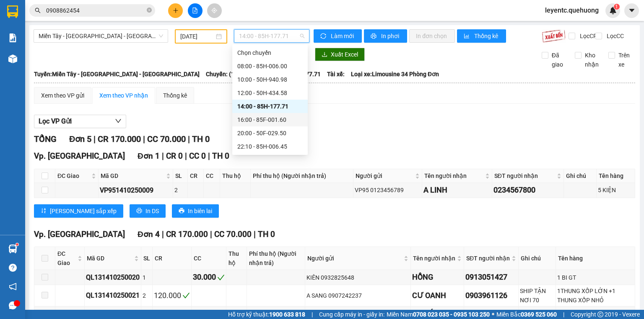
click at [269, 124] on div "16:00 - 85F-001.60" at bounding box center [269, 119] width 65 height 9
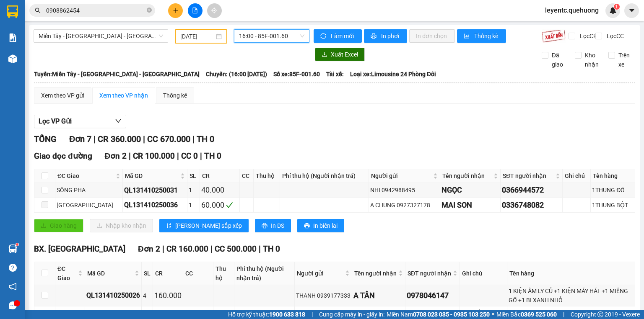
click at [296, 37] on span "16:00 - 85F-001.60" at bounding box center [272, 36] width 66 height 13
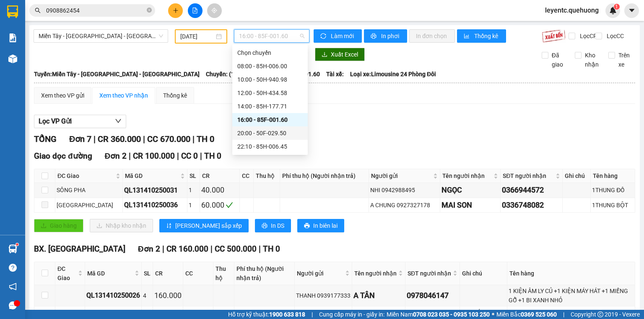
click at [272, 137] on div "20:00 - 50F-029.50" at bounding box center [269, 133] width 65 height 9
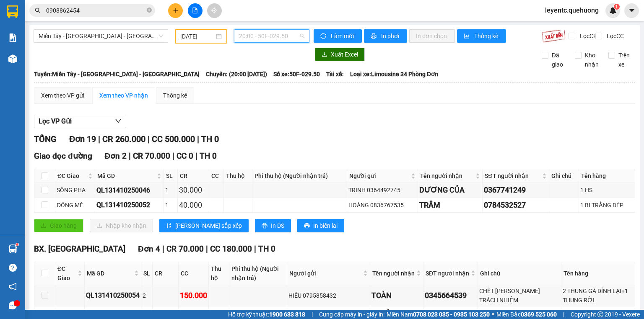
click at [285, 32] on span "20:00 - 50F-029.50" at bounding box center [272, 36] width 66 height 13
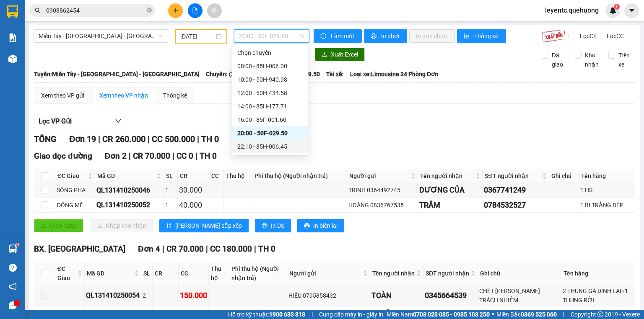
click at [266, 146] on div "22:10 - 85H-006.45" at bounding box center [269, 146] width 65 height 9
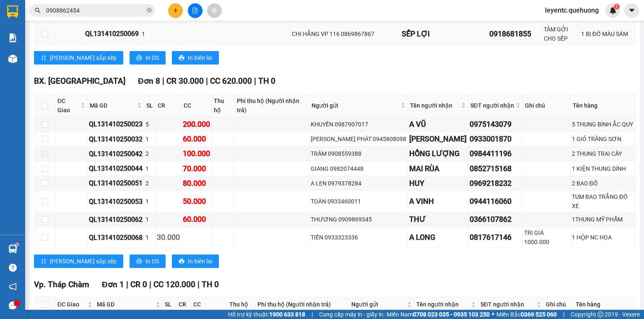
scroll to position [478, 0]
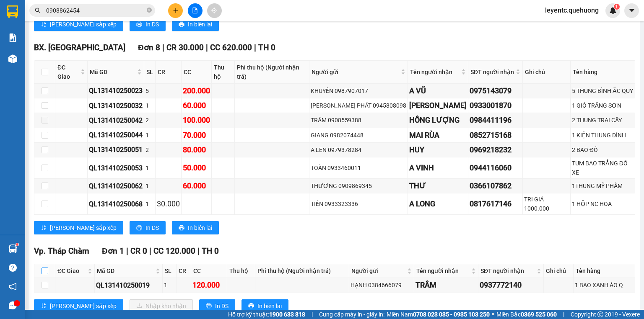
click at [45, 268] on input "checkbox" at bounding box center [44, 271] width 7 height 7
checkbox input "true"
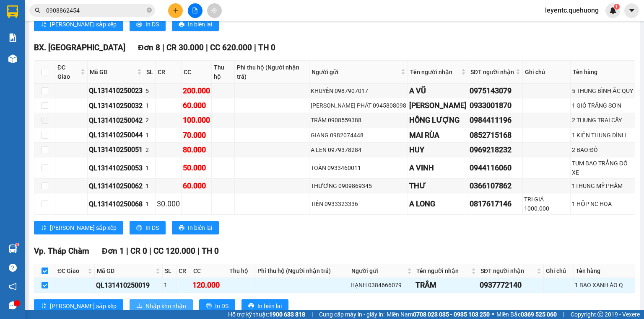
click at [129, 300] on button "Nhập kho nhận" at bounding box center [160, 306] width 63 height 13
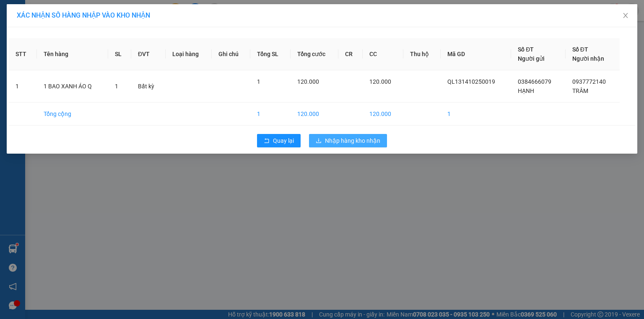
click at [368, 140] on span "Nhập hàng kho nhận" at bounding box center [352, 140] width 55 height 9
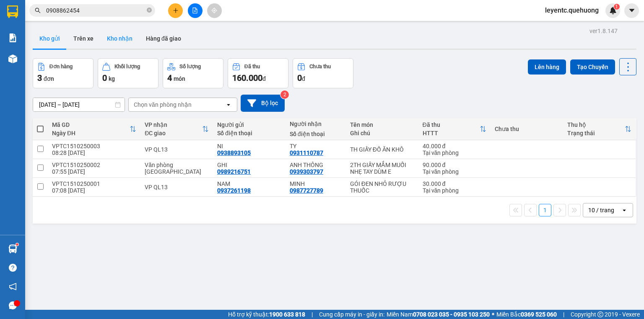
click at [130, 39] on button "Kho nhận" at bounding box center [119, 38] width 39 height 20
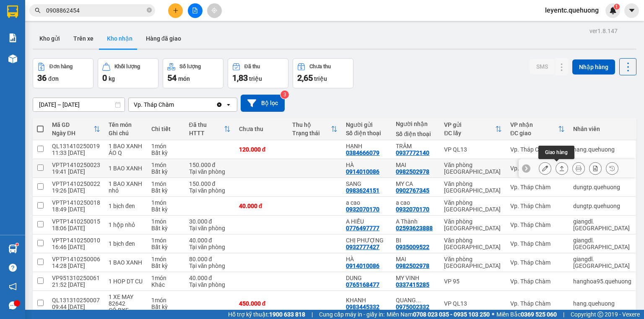
click at [560, 167] on button at bounding box center [562, 168] width 12 height 15
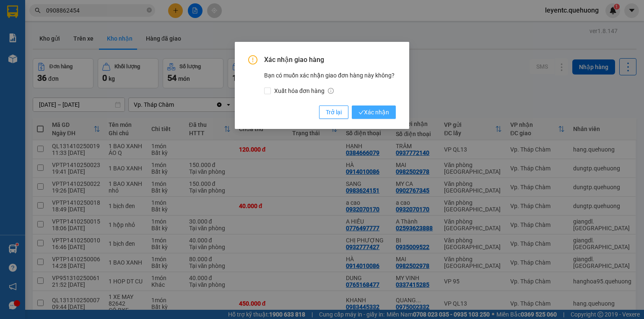
click at [380, 108] on span "Xác nhận" at bounding box center [373, 112] width 31 height 9
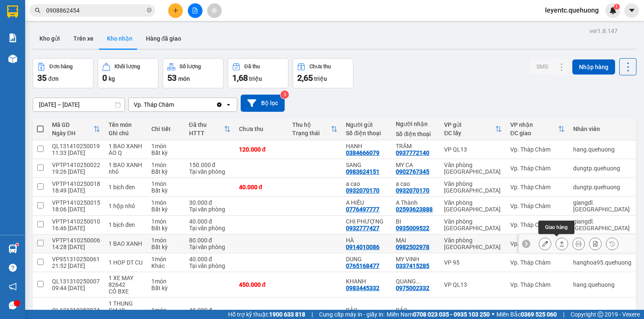
click at [559, 245] on icon at bounding box center [562, 244] width 6 height 6
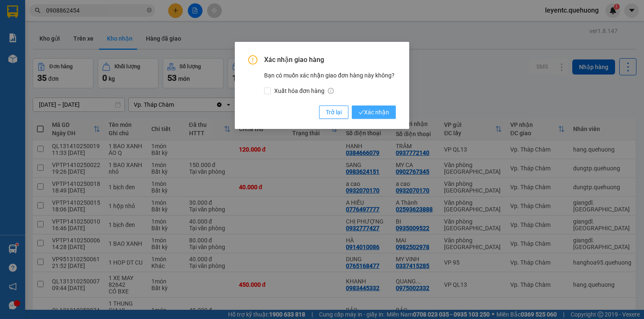
click at [370, 112] on span "Xác nhận" at bounding box center [373, 112] width 31 height 9
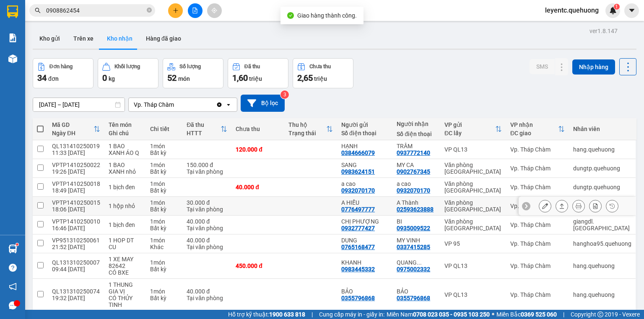
scroll to position [78, 0]
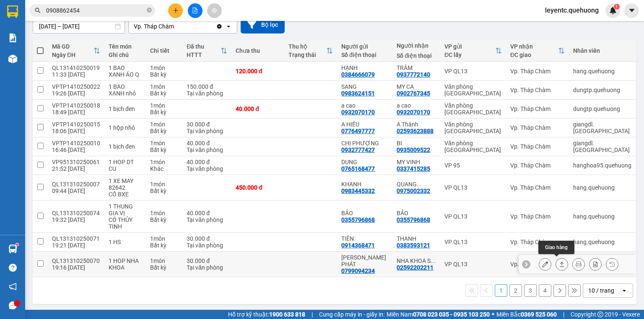
click at [560, 262] on button at bounding box center [562, 264] width 12 height 15
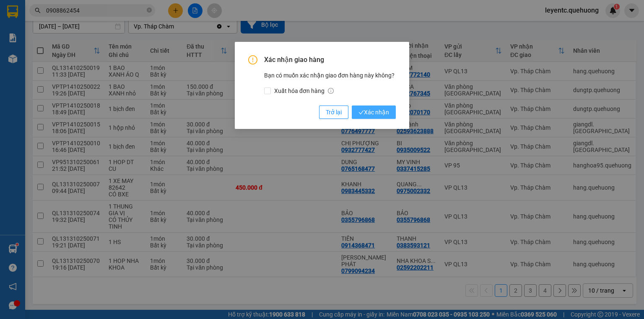
click at [378, 108] on span "Xác nhận" at bounding box center [373, 112] width 31 height 9
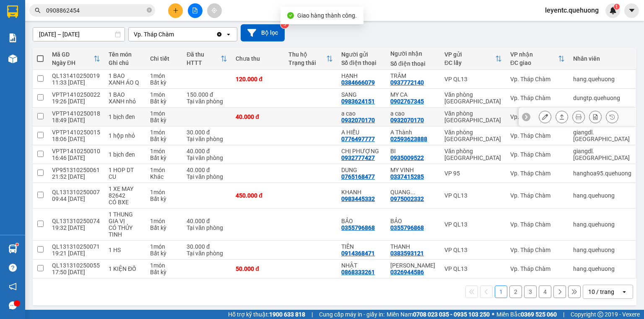
scroll to position [72, 0]
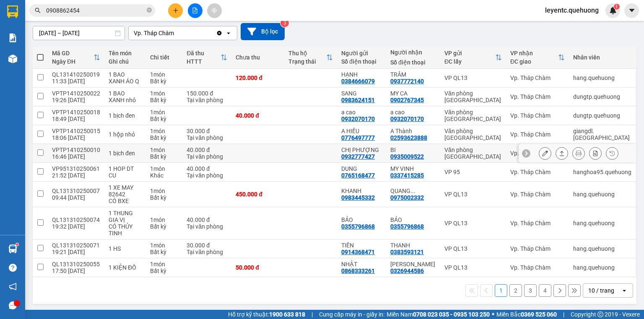
click at [559, 154] on icon at bounding box center [562, 153] width 6 height 6
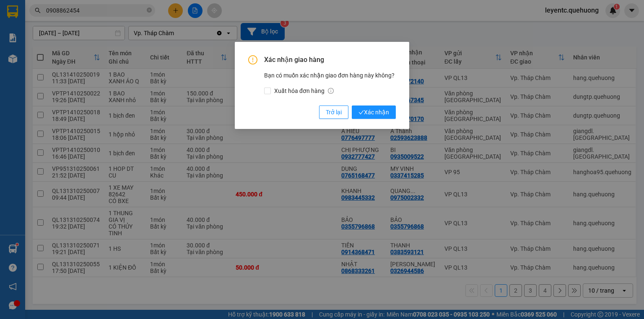
click at [382, 104] on div "Xác nhận giao hàng Bạn có muốn xác nhận giao đơn hàng này không? Xuất hóa đơn h…" at bounding box center [321, 87] width 147 height 64
click at [382, 109] on span "Xác nhận" at bounding box center [373, 112] width 31 height 9
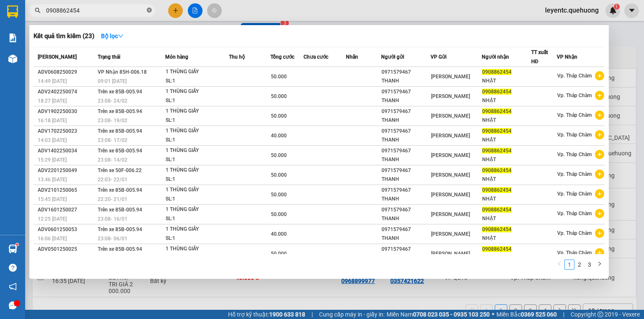
click at [150, 12] on icon "close-circle" at bounding box center [149, 10] width 5 height 5
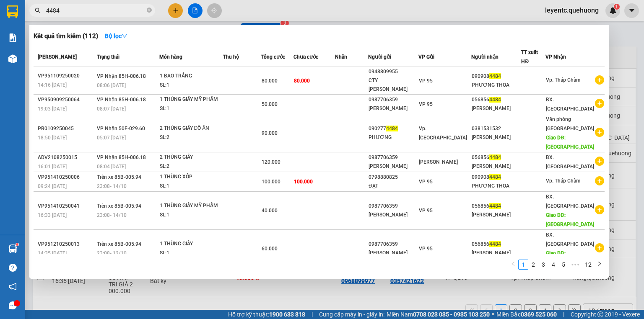
click at [45, 8] on span "4484" at bounding box center [92, 10] width 126 height 13
click at [46, 11] on input "4484" at bounding box center [95, 10] width 99 height 9
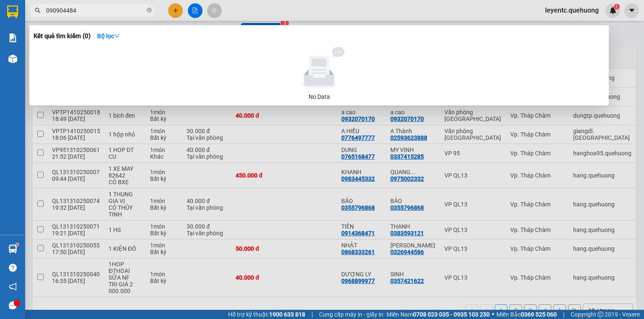
type input "0909084484"
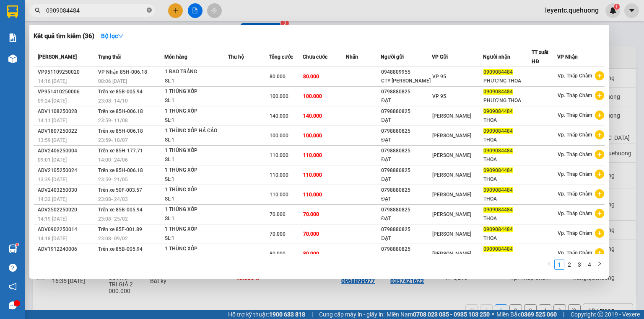
click at [150, 12] on icon "close-circle" at bounding box center [149, 10] width 5 height 5
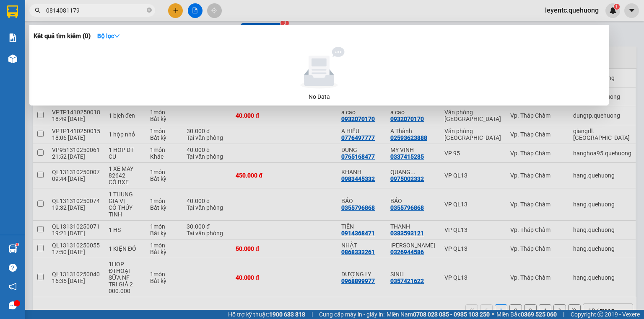
type input "0814081179"
click at [193, 10] on div at bounding box center [322, 159] width 644 height 319
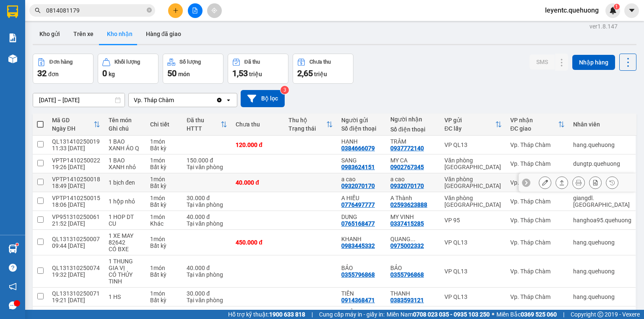
scroll to position [0, 0]
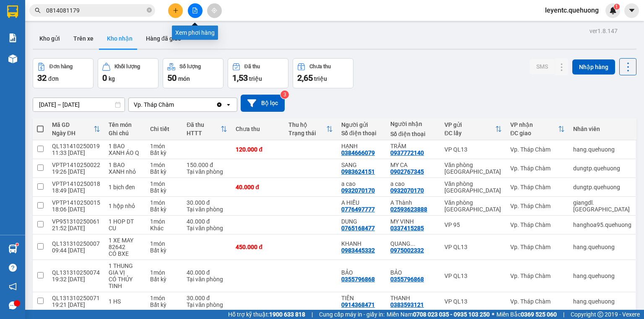
click at [193, 10] on icon "file-add" at bounding box center [195, 11] width 6 height 6
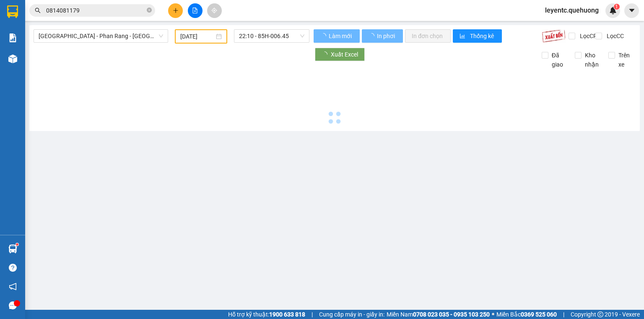
type input "[DATE]"
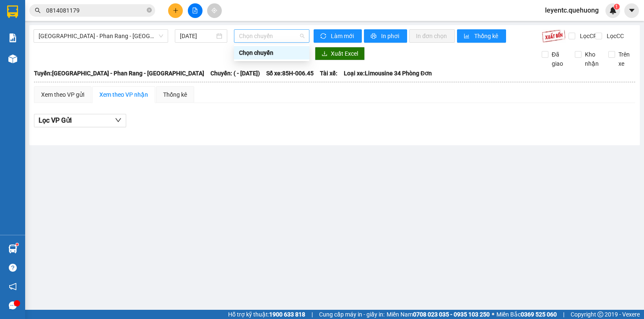
click at [268, 35] on span "Chọn chuyến" at bounding box center [272, 36] width 66 height 13
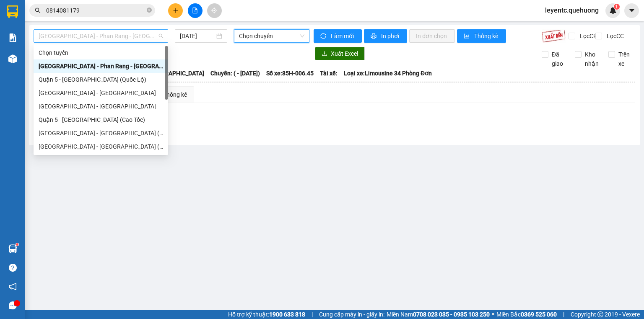
click at [132, 41] on span "[GEOGRAPHIC_DATA] - Phan Rang - [GEOGRAPHIC_DATA]" at bounding box center [101, 36] width 124 height 13
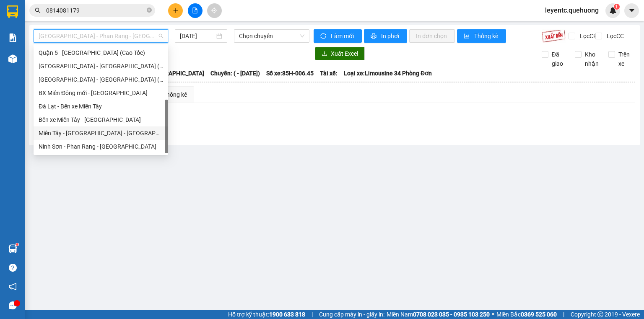
click at [119, 129] on div "Miền Tây - [GEOGRAPHIC_DATA] - [GEOGRAPHIC_DATA]" at bounding box center [101, 133] width 124 height 9
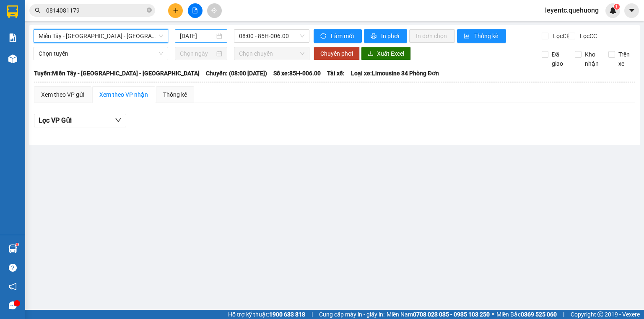
click at [209, 39] on input "[DATE]" at bounding box center [197, 35] width 34 height 9
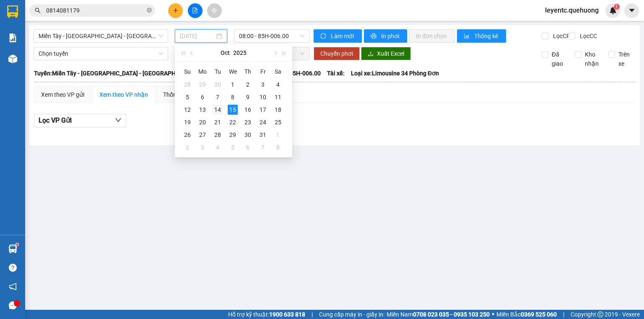
click at [215, 109] on div "14" at bounding box center [217, 110] width 10 height 10
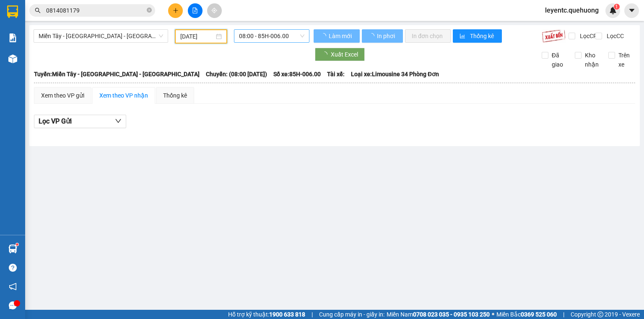
type input "[DATE]"
click at [282, 35] on span "08:00 - 85H-006.00" at bounding box center [272, 36] width 66 height 13
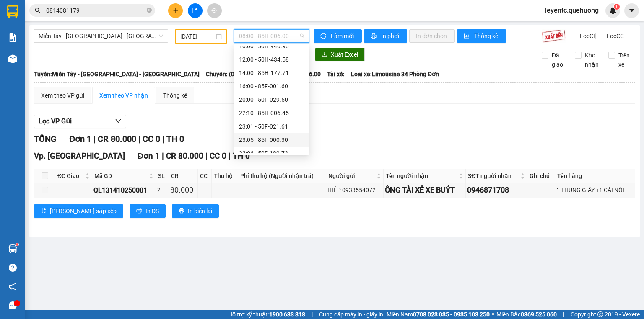
scroll to position [80, 0]
click at [274, 136] on div "23:08 - 85B-005.94" at bounding box center [271, 133] width 65 height 9
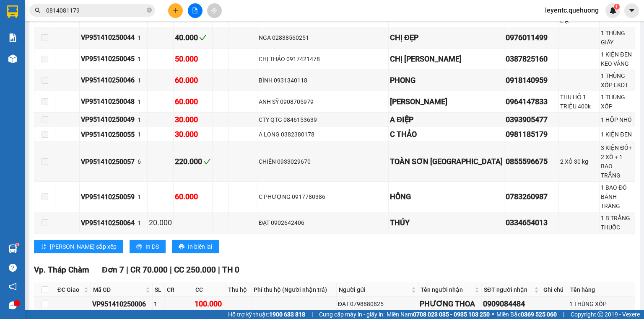
scroll to position [1281, 0]
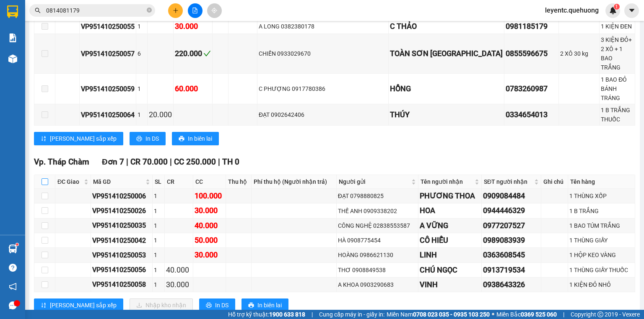
click at [42, 178] on input "checkbox" at bounding box center [44, 181] width 7 height 7
checkbox input "true"
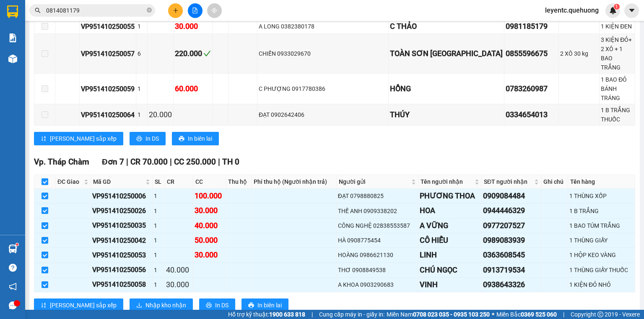
checkbox input "true"
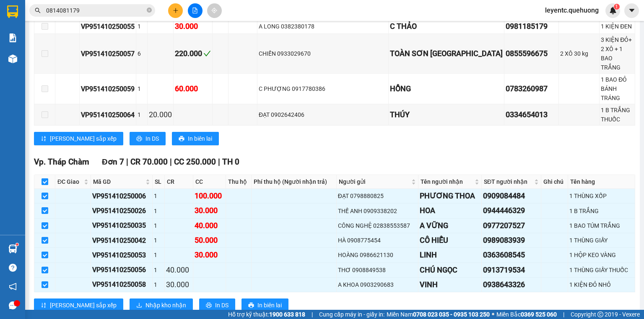
checkbox input "true"
click at [145, 301] on span "Nhập kho nhận" at bounding box center [165, 305] width 41 height 9
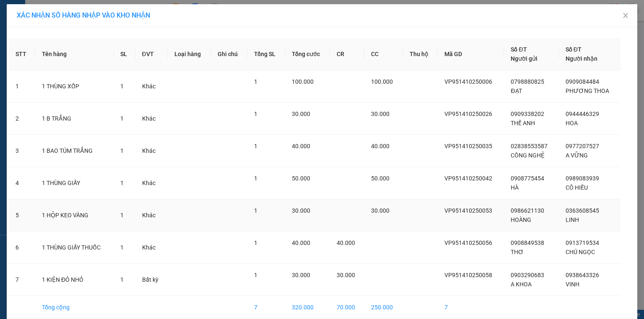
scroll to position [37, 0]
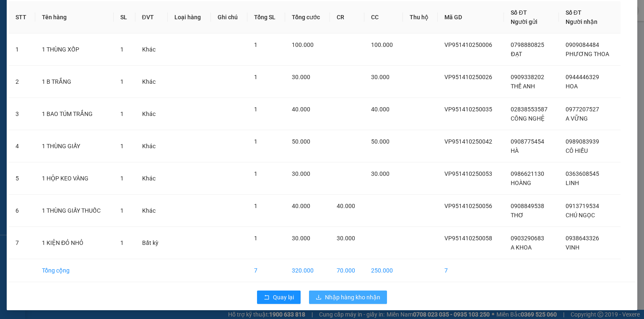
click at [372, 296] on span "Nhập hàng kho nhận" at bounding box center [352, 297] width 55 height 9
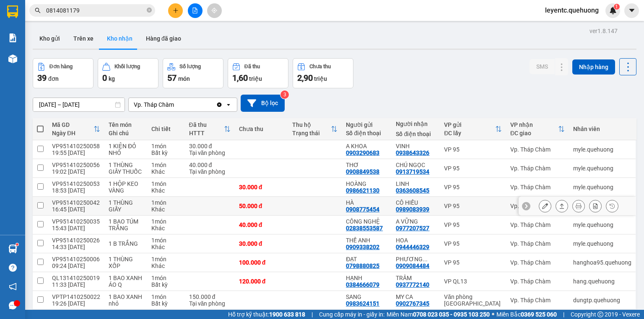
click at [559, 206] on icon at bounding box center [562, 206] width 6 height 6
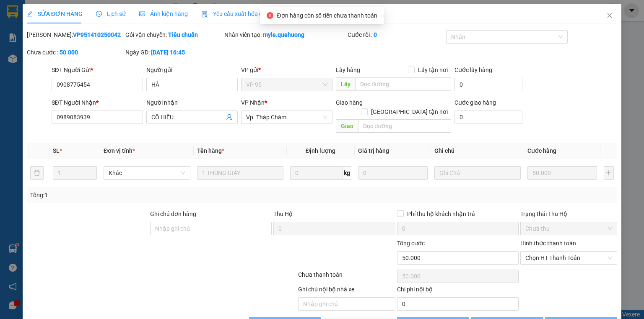
type input "0908775454"
type input "HÀ"
type input "0989083939"
type input "CÔ HIẾU"
type input "0"
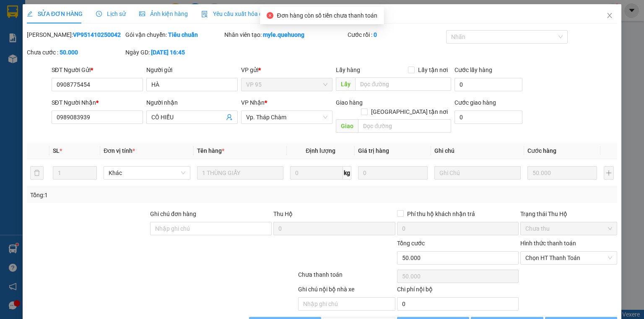
type input "50.000"
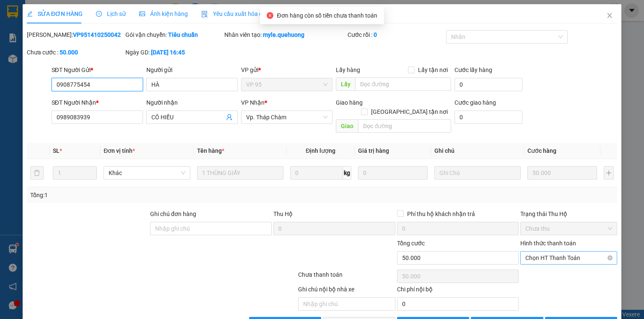
click at [575, 252] on span "Chọn HT Thanh Toán" at bounding box center [568, 258] width 87 height 13
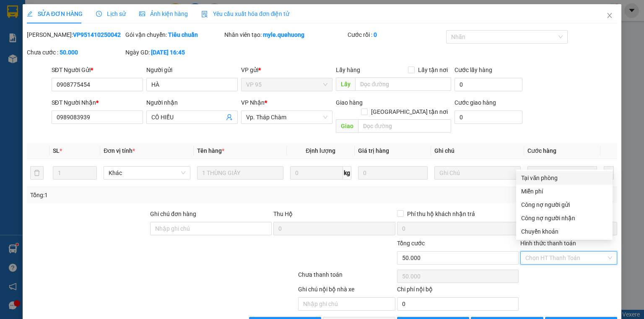
click at [558, 181] on div "Tại văn phòng" at bounding box center [564, 177] width 86 height 9
type input "0"
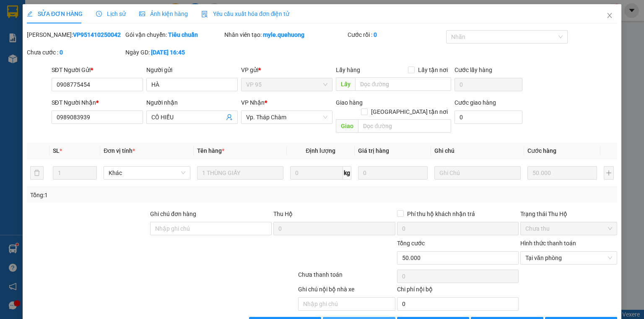
click at [364, 319] on span "[PERSON_NAME] và Giao hàng" at bounding box center [379, 323] width 80 height 9
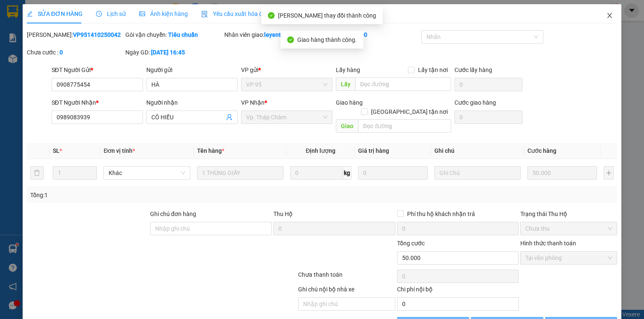
click at [606, 16] on icon "close" at bounding box center [609, 15] width 7 height 7
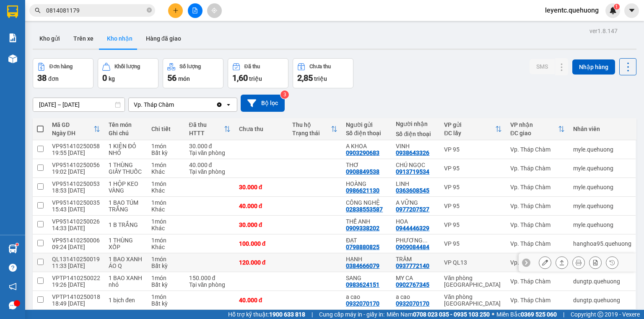
scroll to position [52, 0]
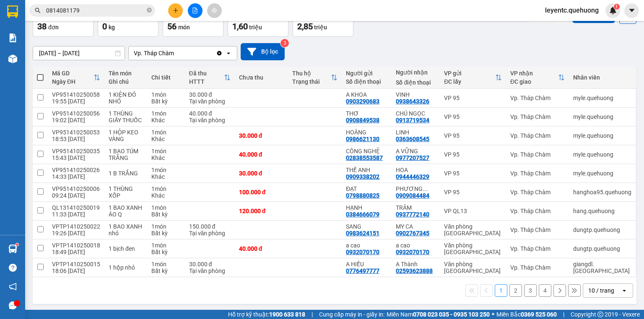
click at [605, 290] on div "10 / trang" at bounding box center [601, 291] width 26 height 8
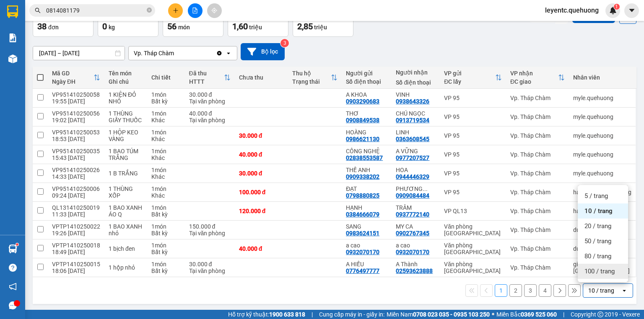
click at [609, 265] on div "100 / trang" at bounding box center [602, 271] width 50 height 15
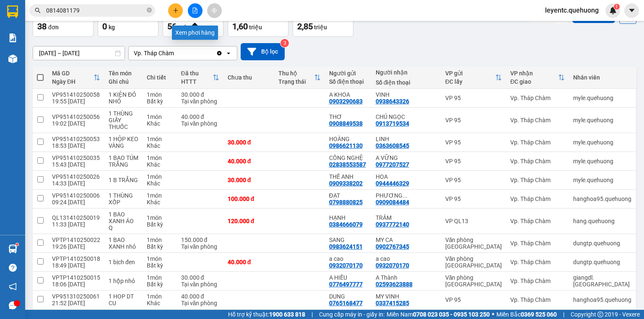
click at [194, 8] on icon "file-add" at bounding box center [195, 11] width 6 height 6
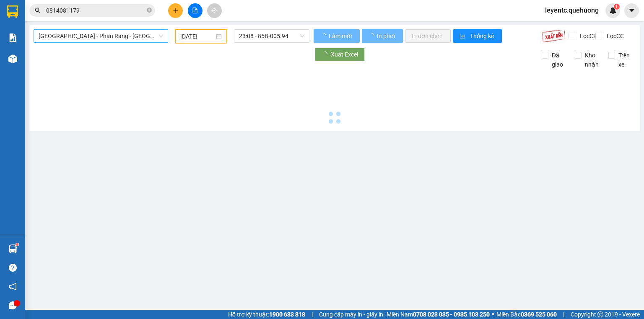
type input "[DATE]"
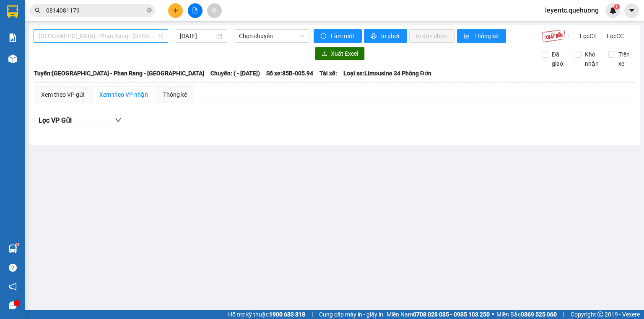
click at [135, 34] on span "[GEOGRAPHIC_DATA] - Phan Rang - [GEOGRAPHIC_DATA]" at bounding box center [101, 36] width 124 height 13
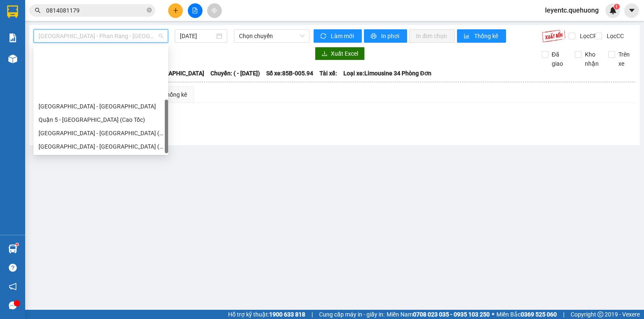
scroll to position [67, 0]
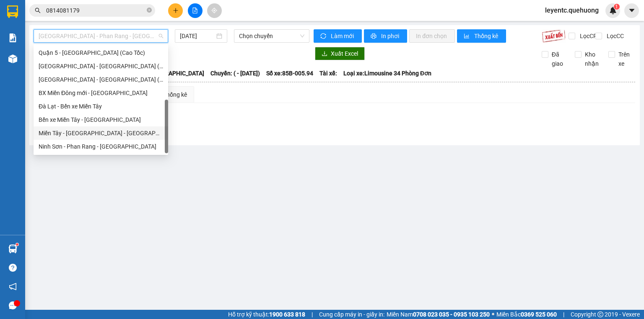
click at [109, 135] on div "Miền Tây - [GEOGRAPHIC_DATA] - [GEOGRAPHIC_DATA]" at bounding box center [101, 133] width 124 height 9
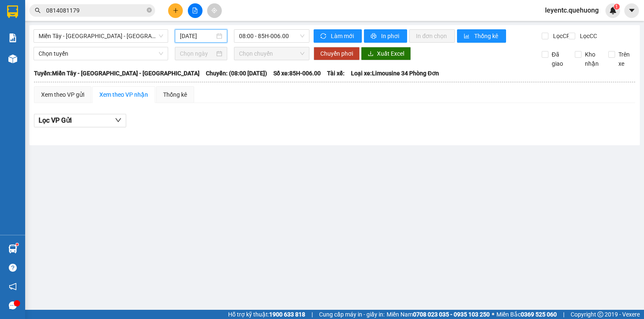
click at [207, 37] on input "[DATE]" at bounding box center [197, 35] width 34 height 9
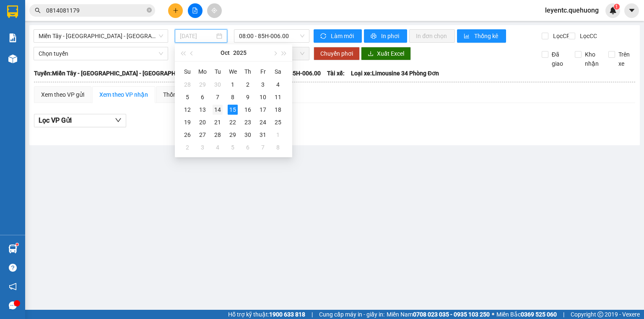
click at [218, 108] on div "14" at bounding box center [217, 110] width 10 height 10
type input "[DATE]"
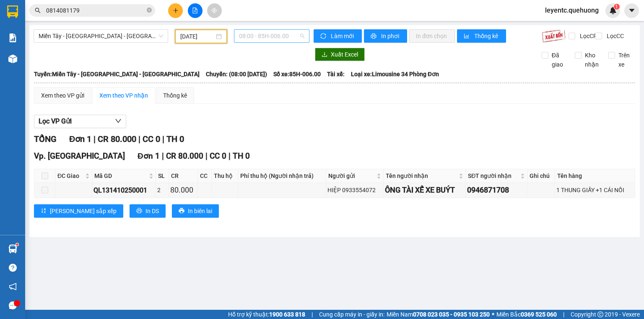
click at [278, 34] on span "08:00 - 85H-006.00" at bounding box center [272, 36] width 66 height 13
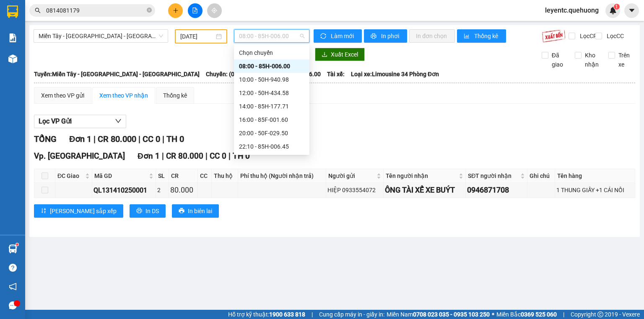
drag, startPoint x: 311, startPoint y: 59, endPoint x: 307, endPoint y: 64, distance: 6.9
click at [309, 61] on div "Xuất Excel" at bounding box center [472, 54] width 326 height 13
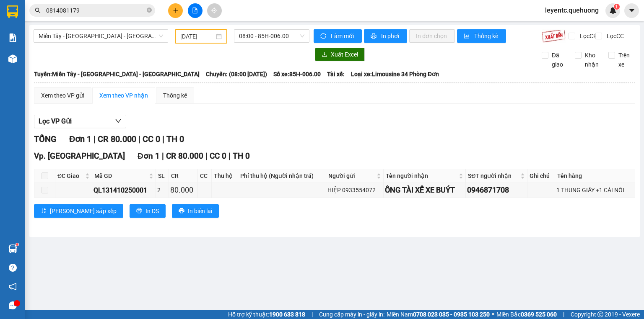
click at [303, 61] on div at bounding box center [172, 54] width 276 height 13
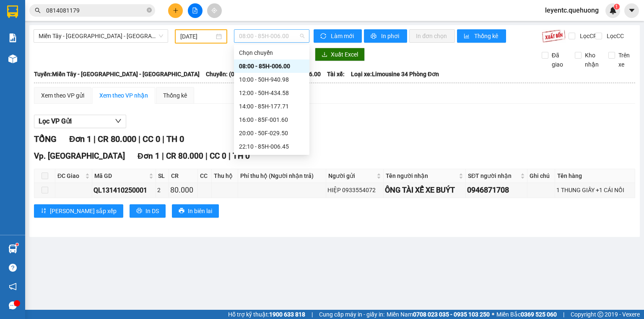
click at [300, 39] on span "08:00 - 85H-006.00" at bounding box center [272, 36] width 66 height 13
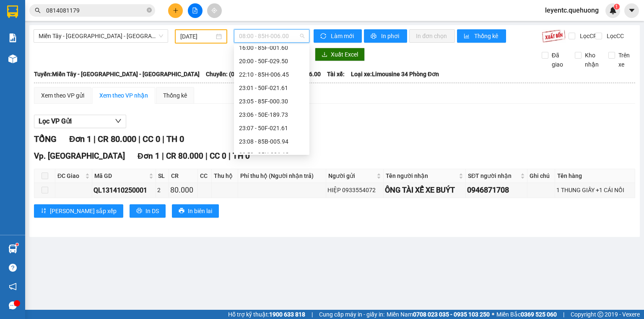
scroll to position [80, 0]
click at [286, 145] on div "23:59 - 85H-006.18" at bounding box center [271, 146] width 65 height 9
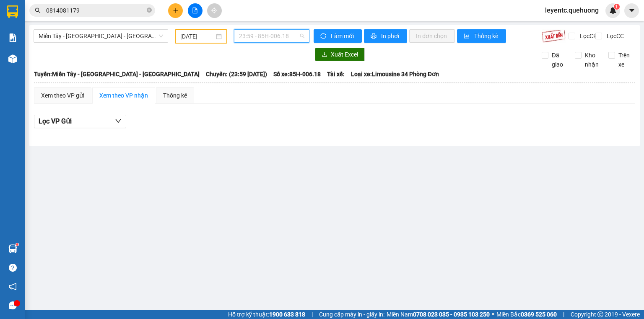
click at [288, 41] on span "23:59 - 85H-006.18" at bounding box center [272, 36] width 66 height 13
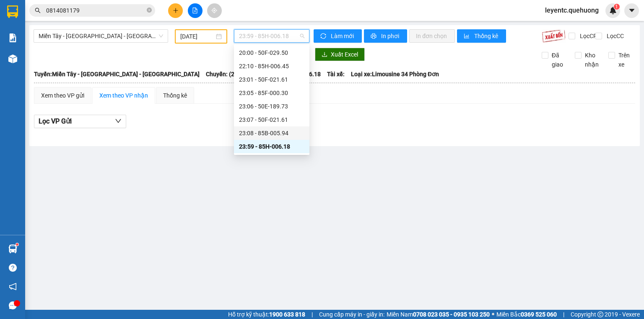
click at [274, 137] on div "23:08 - 85B-005.94" at bounding box center [271, 133] width 65 height 9
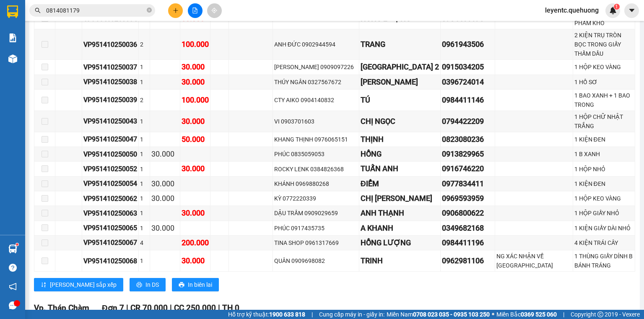
scroll to position [804, 0]
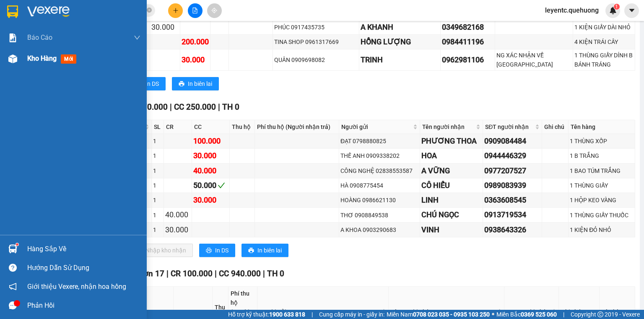
click at [47, 59] on span "Kho hàng" at bounding box center [41, 58] width 29 height 8
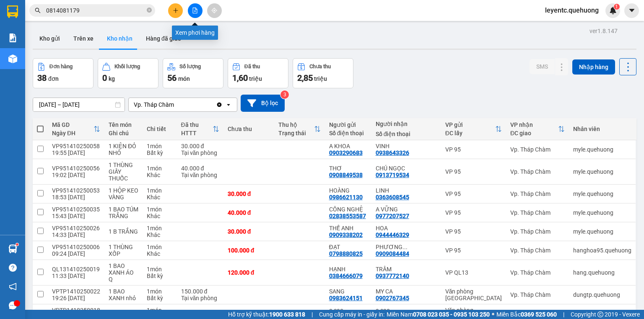
click at [191, 13] on button at bounding box center [195, 10] width 15 height 15
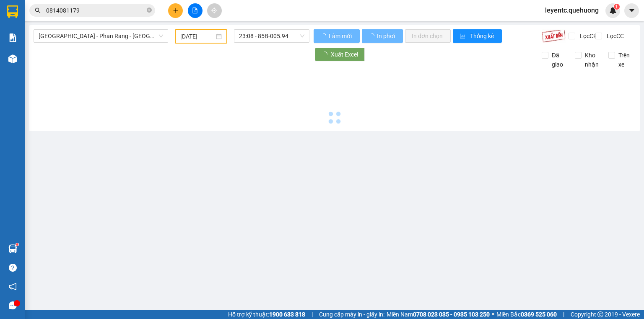
type input "[DATE]"
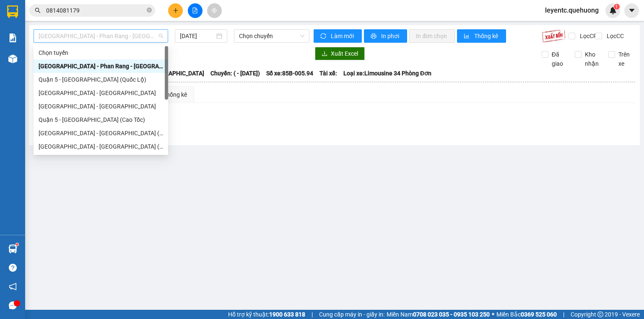
click at [151, 33] on span "[GEOGRAPHIC_DATA] - Phan Rang - [GEOGRAPHIC_DATA]" at bounding box center [101, 36] width 124 height 13
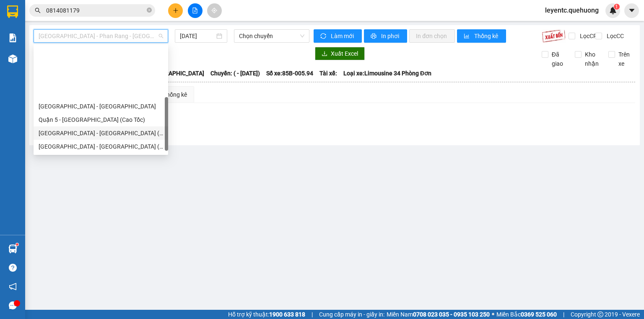
scroll to position [67, 0]
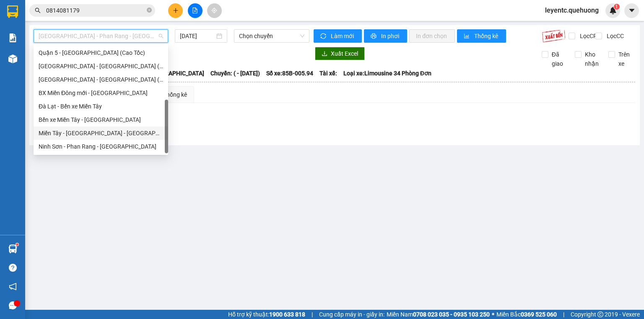
click at [116, 139] on div "Miền Tây - [GEOGRAPHIC_DATA] - [GEOGRAPHIC_DATA]" at bounding box center [101, 133] width 134 height 13
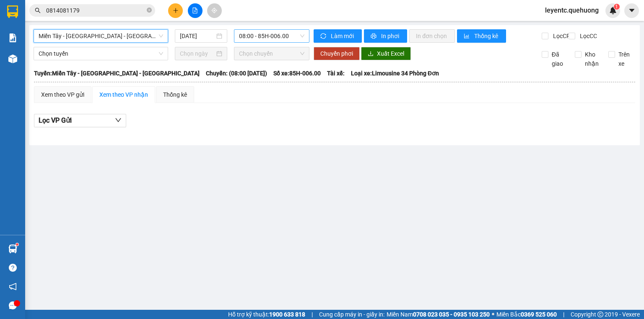
click at [263, 36] on span "08:00 - 85H-006.00" at bounding box center [272, 36] width 66 height 13
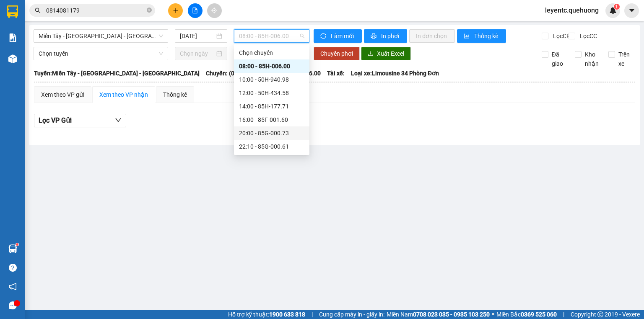
scroll to position [80, 0]
click at [272, 134] on div "23:08 - 85B-005.94" at bounding box center [271, 133] width 65 height 9
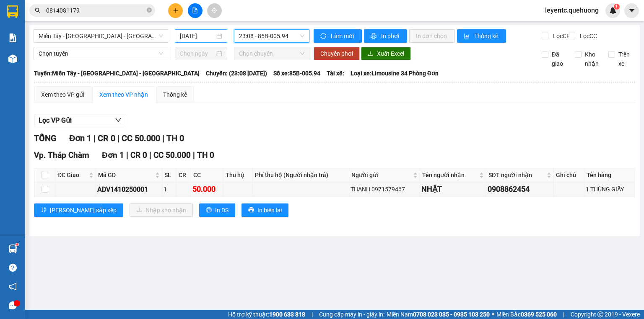
click at [211, 36] on input "[DATE]" at bounding box center [197, 35] width 34 height 9
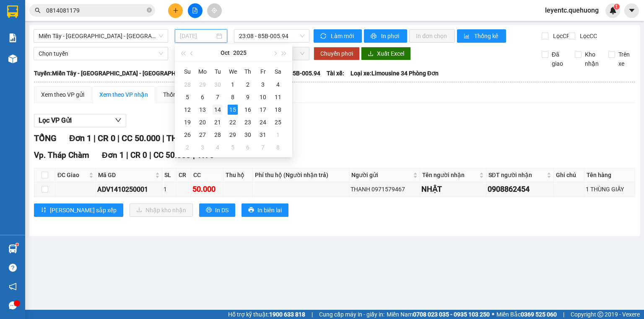
click at [221, 109] on div "14" at bounding box center [217, 110] width 10 height 10
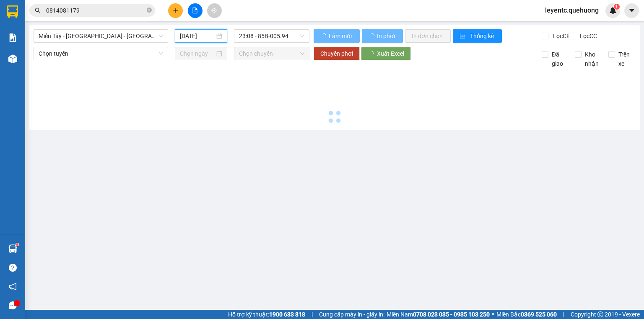
type input "[DATE]"
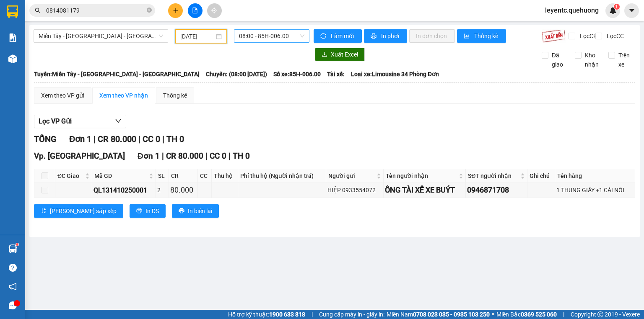
scroll to position [13, 0]
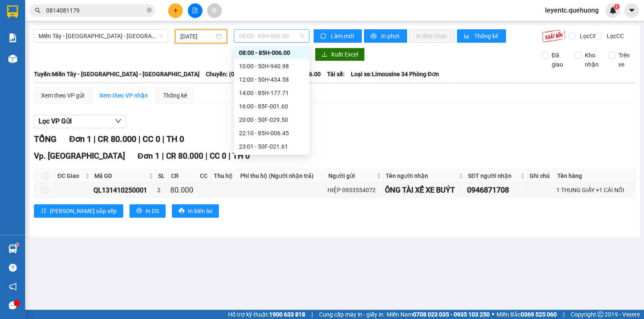
click at [290, 37] on span "08:00 - 85H-006.00" at bounding box center [272, 36] width 66 height 13
click at [289, 105] on div "23:06 - 50E-189.73" at bounding box center [271, 106] width 65 height 9
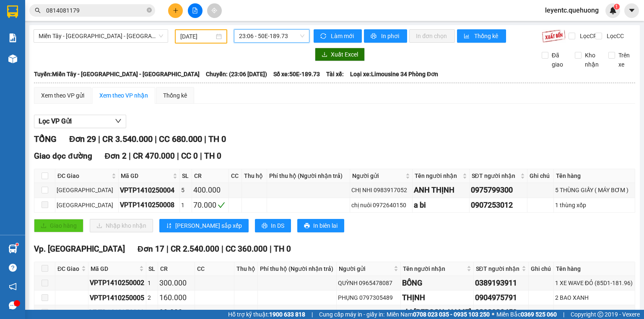
click at [282, 33] on span "23:06 - 50E-189.73" at bounding box center [272, 36] width 66 height 13
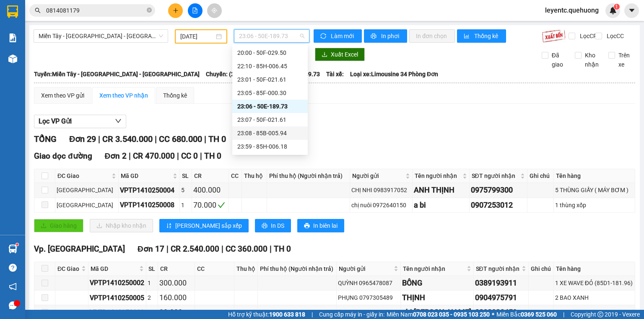
click at [277, 129] on div "23:08 - 85B-005.94" at bounding box center [269, 133] width 65 height 9
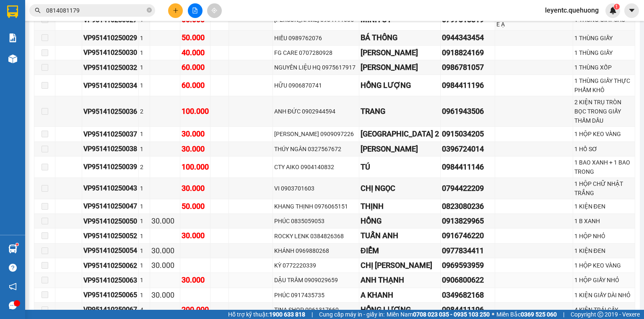
scroll to position [771, 0]
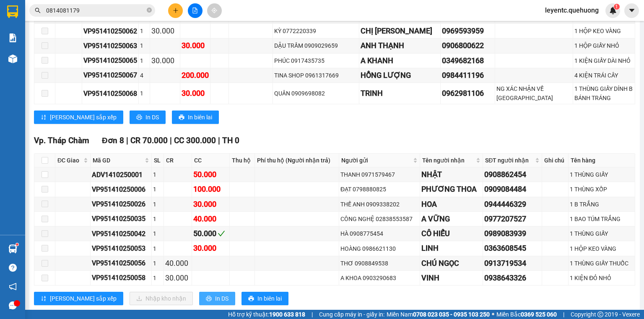
click at [215, 294] on span "In DS" at bounding box center [221, 298] width 13 height 9
click at [44, 171] on input "checkbox" at bounding box center [44, 174] width 7 height 7
checkbox input "true"
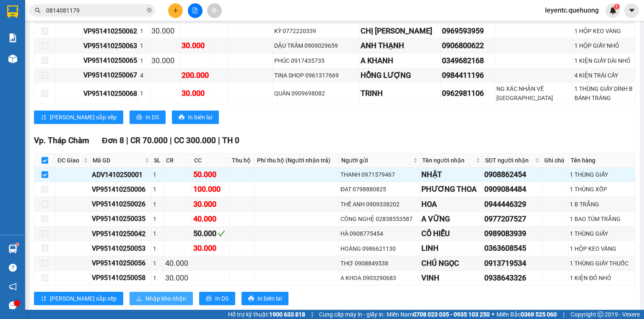
click at [145, 294] on span "Nhập kho nhận" at bounding box center [165, 298] width 41 height 9
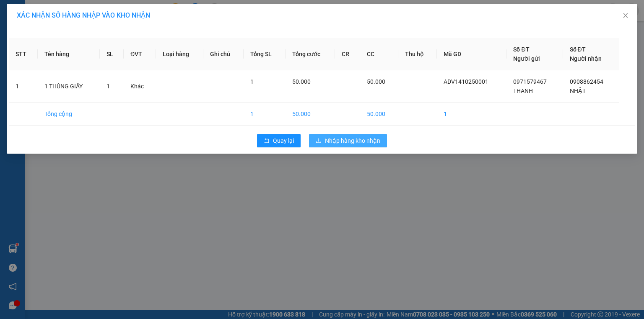
click at [366, 146] on button "Nhập hàng kho nhận" at bounding box center [348, 140] width 78 height 13
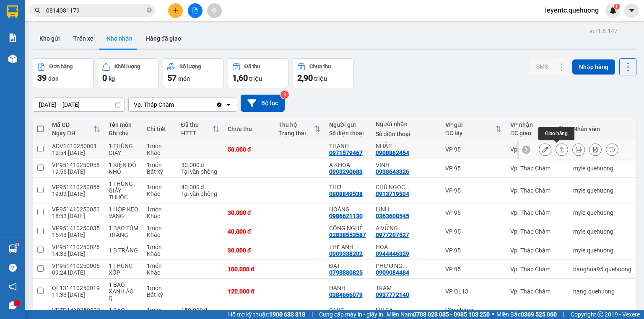
click at [559, 151] on icon at bounding box center [562, 150] width 6 height 6
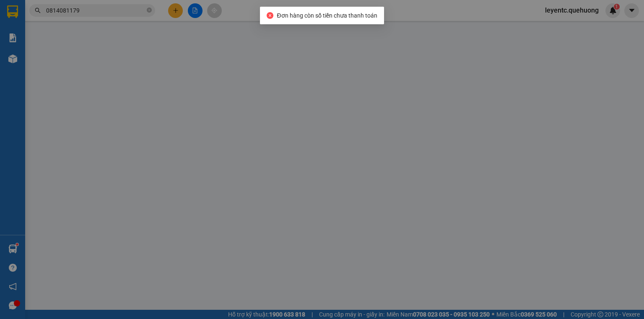
type input "0971579467"
type input "THANH"
type input "0908862454"
type input "NHẬT"
type input "0"
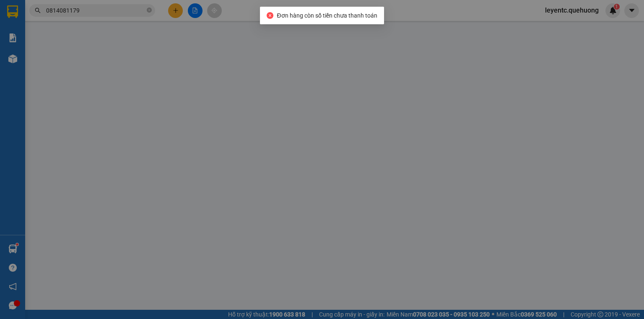
type input "50.000"
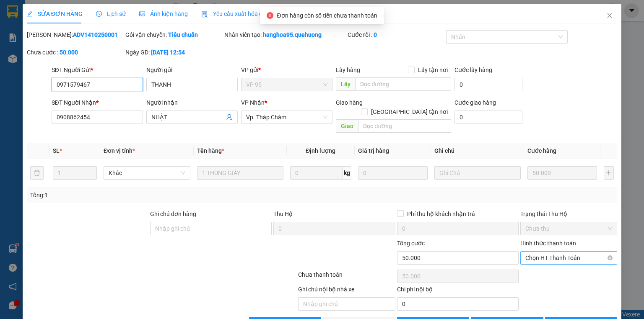
click at [546, 252] on span "Chọn HT Thanh Toán" at bounding box center [568, 258] width 87 height 13
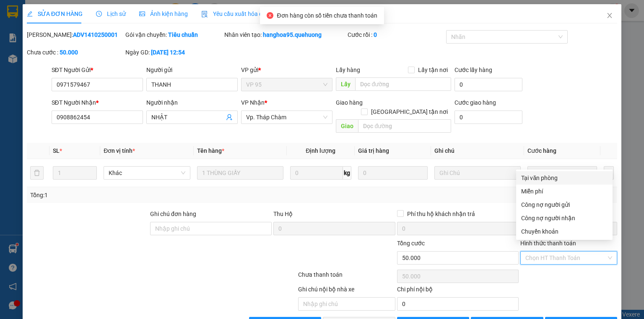
click at [550, 176] on div "Tại văn phòng" at bounding box center [564, 177] width 86 height 9
type input "0"
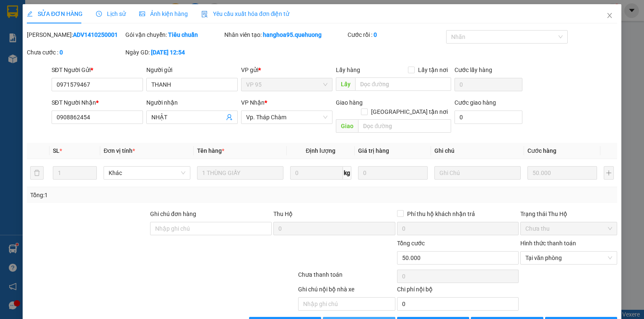
click at [375, 319] on span "[PERSON_NAME] và Giao hàng" at bounding box center [379, 323] width 80 height 9
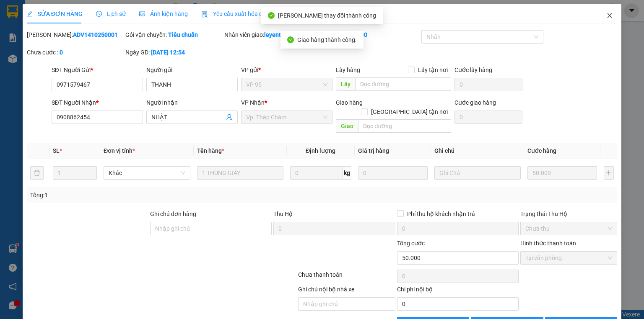
click at [608, 18] on span "Close" at bounding box center [608, 15] width 23 height 23
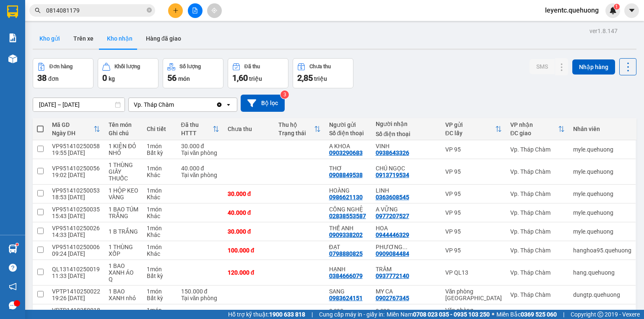
click at [52, 41] on button "Kho gửi" at bounding box center [50, 38] width 34 height 20
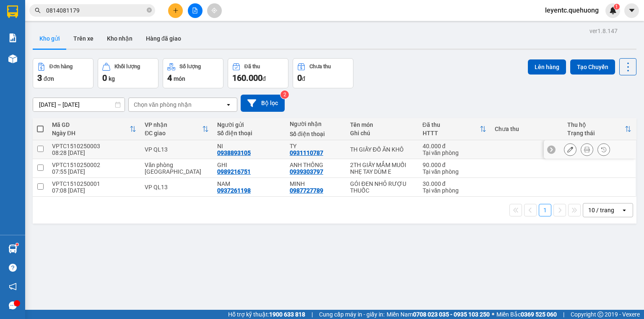
click at [35, 149] on td at bounding box center [40, 149] width 15 height 19
checkbox input "true"
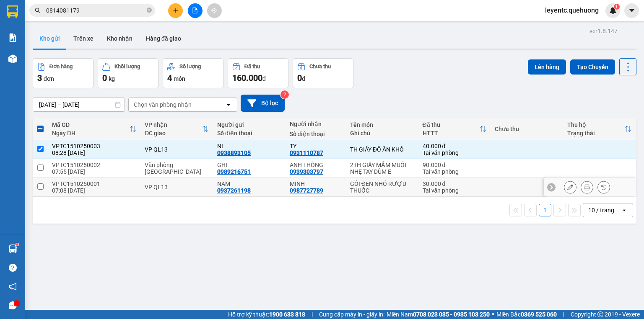
click at [41, 184] on input "checkbox" at bounding box center [40, 187] width 6 height 6
checkbox input "true"
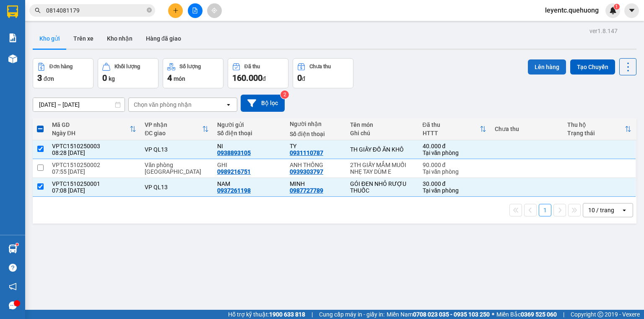
click at [544, 66] on button "Lên hàng" at bounding box center [547, 66] width 38 height 15
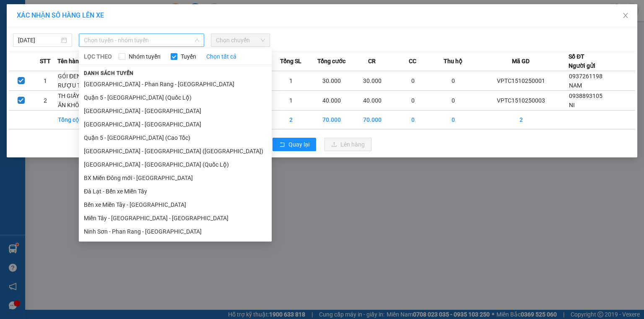
click at [109, 39] on span "Chọn tuyến - nhóm tuyến" at bounding box center [141, 40] width 115 height 13
click at [113, 231] on li "Ninh Sơn - Phan Rang - [GEOGRAPHIC_DATA]" at bounding box center [175, 231] width 193 height 13
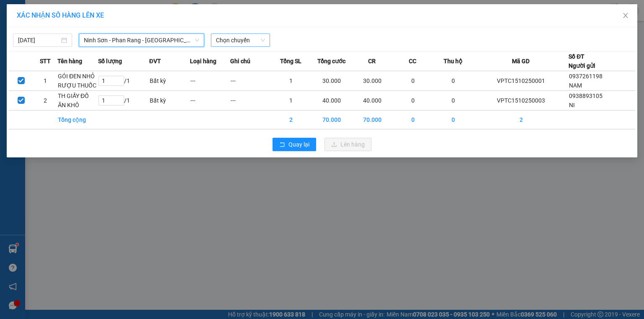
click at [233, 40] on span "Chọn chuyến" at bounding box center [240, 40] width 49 height 13
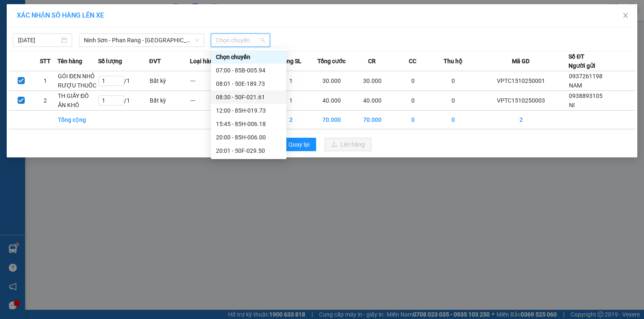
click at [243, 101] on div "08:30 - 50F-021.61" at bounding box center [248, 97] width 65 height 9
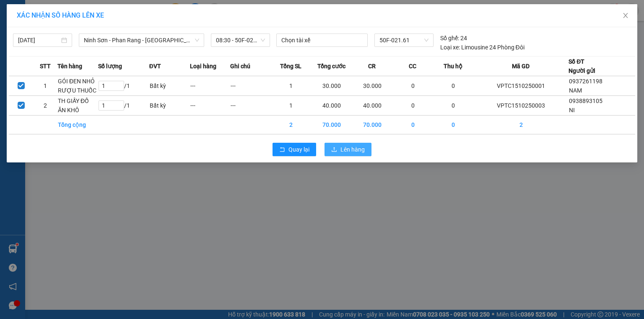
click at [339, 154] on button "Lên hàng" at bounding box center [347, 149] width 47 height 13
